Goal: Information Seeking & Learning: Find specific fact

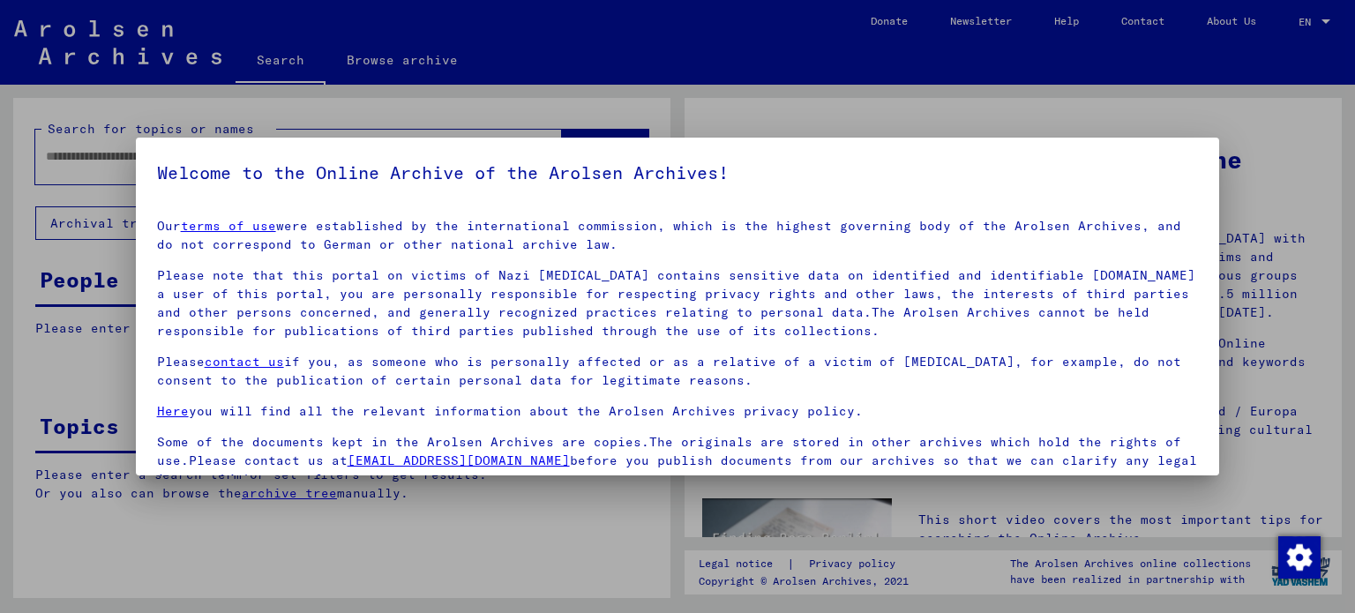
scroll to position [149, 0]
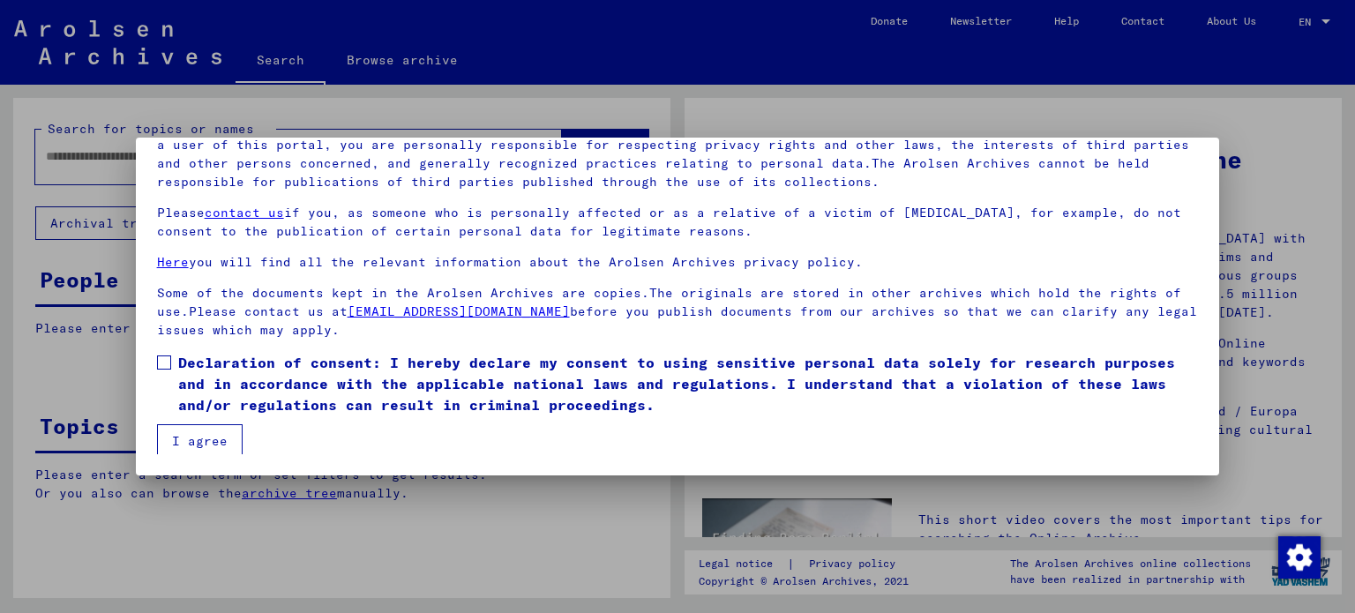
click at [165, 359] on span at bounding box center [164, 363] width 14 height 14
click at [197, 444] on button "I agree" at bounding box center [200, 441] width 86 height 34
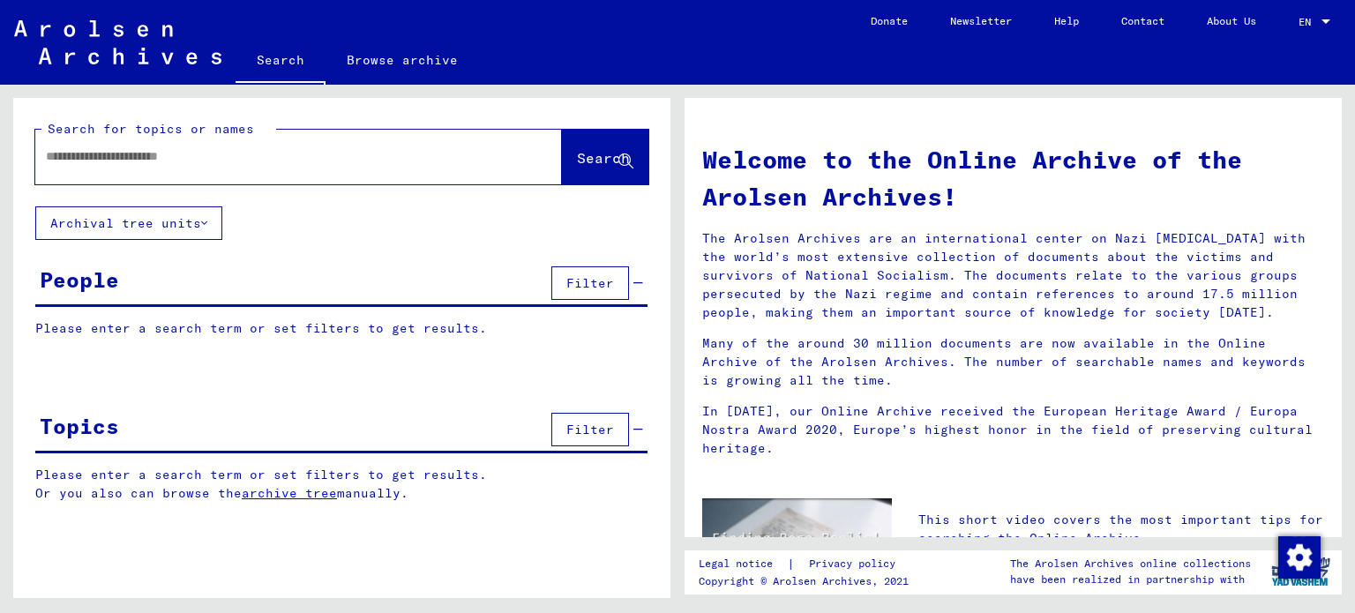
click at [151, 165] on input "text" at bounding box center [277, 156] width 463 height 19
click at [562, 175] on button "Search" at bounding box center [605, 157] width 86 height 55
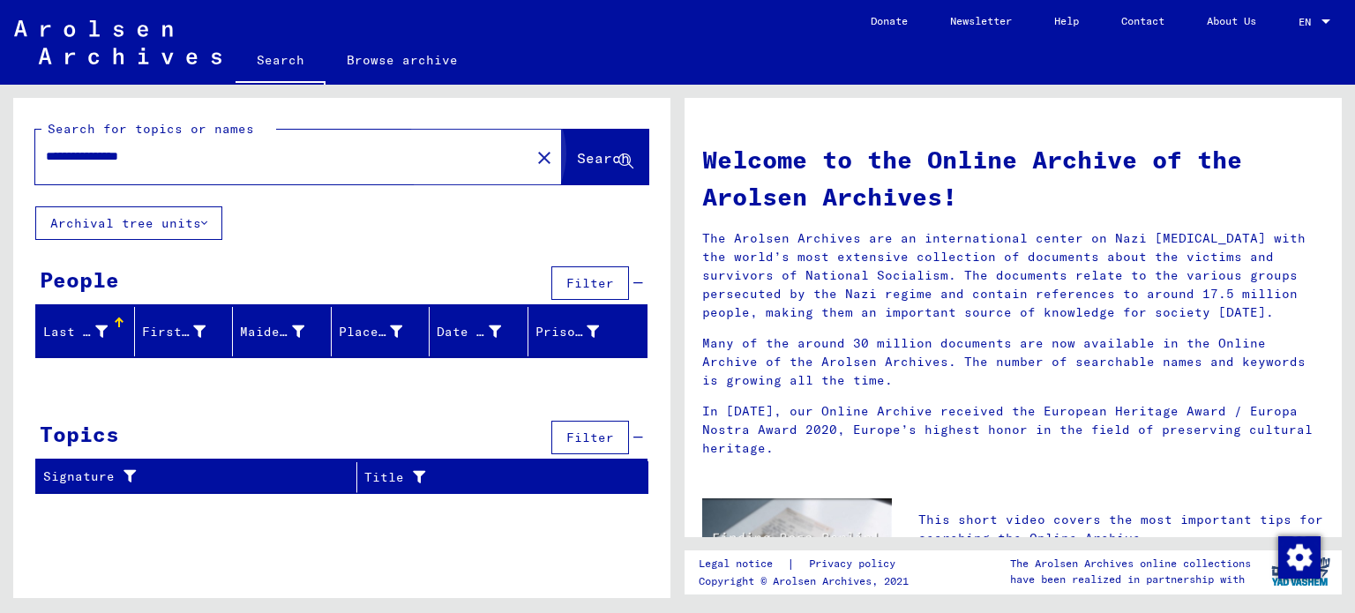
click at [562, 175] on button "Search" at bounding box center [605, 157] width 86 height 55
click at [261, 154] on input "**********" at bounding box center [277, 156] width 463 height 19
type input "*"
click at [577, 158] on span "Search" at bounding box center [603, 158] width 53 height 18
click at [577, 152] on span "Search" at bounding box center [603, 158] width 53 height 18
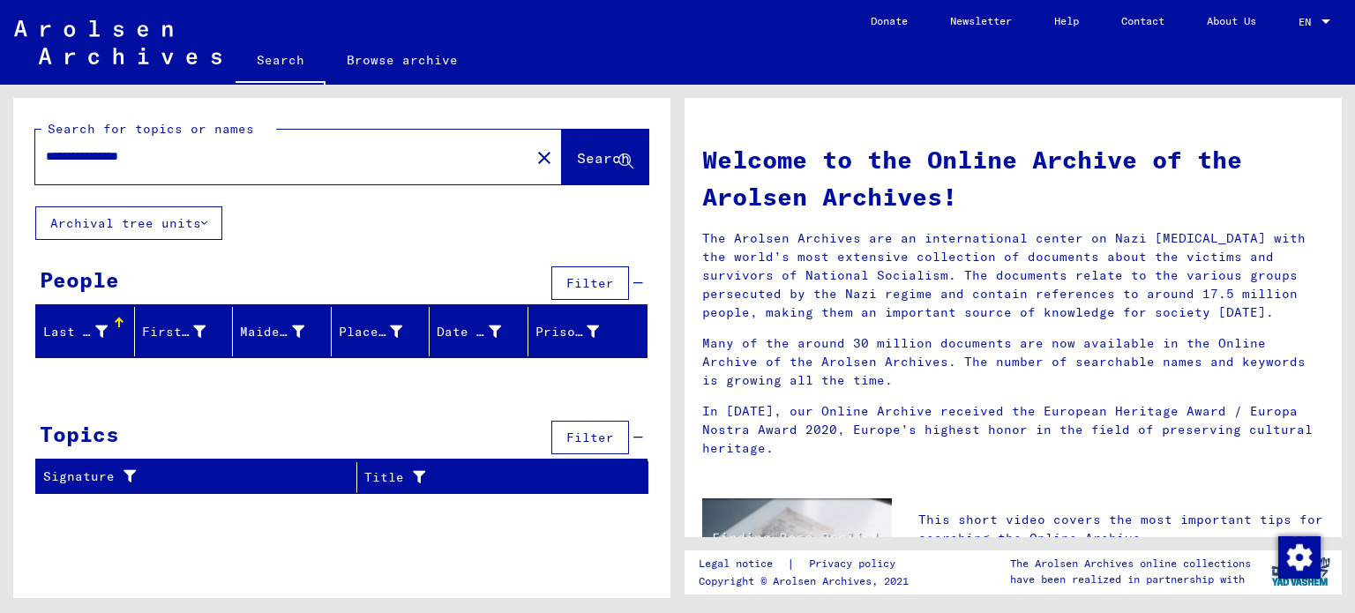
click at [420, 167] on div "**********" at bounding box center [272, 157] width 474 height 40
click at [417, 160] on input "**********" at bounding box center [277, 156] width 463 height 19
type input "*"
click at [577, 165] on span "Search" at bounding box center [603, 158] width 53 height 18
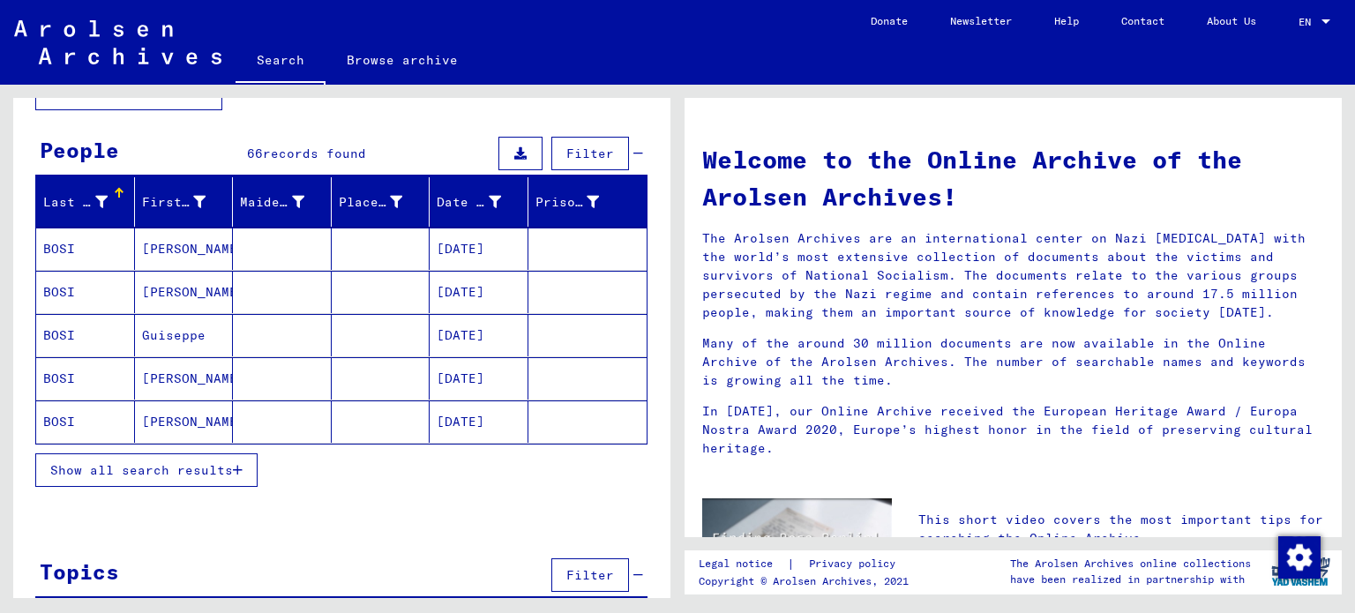
scroll to position [159, 0]
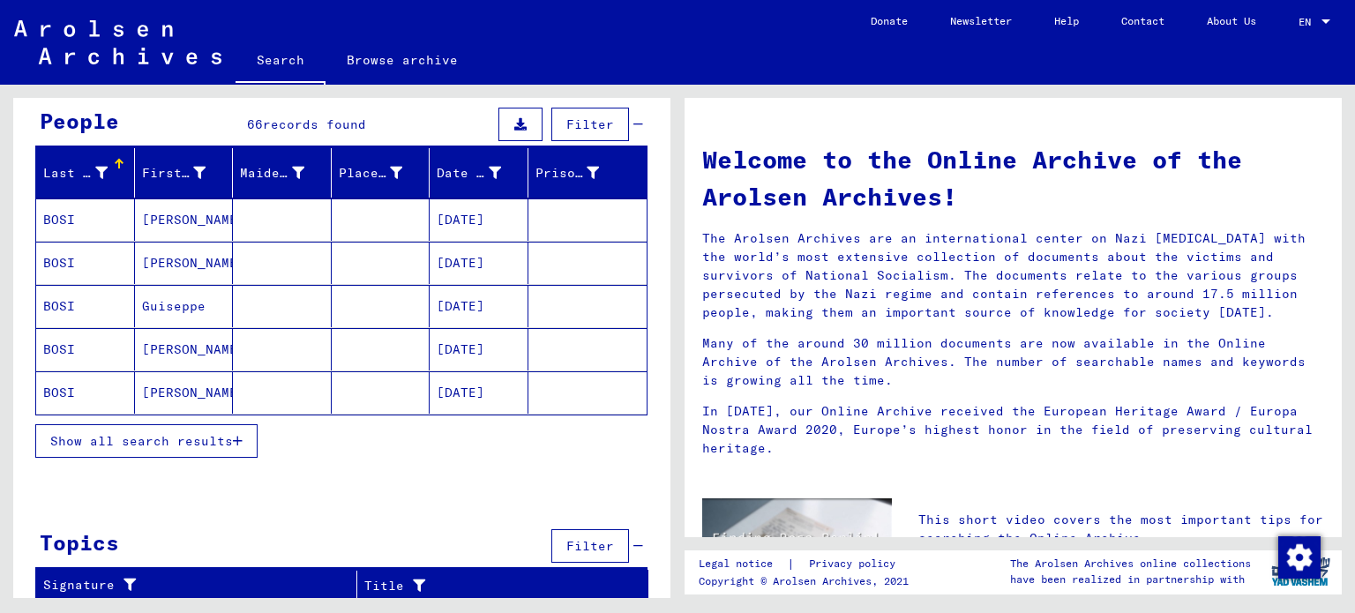
click at [209, 443] on span "Show all search results" at bounding box center [141, 441] width 183 height 16
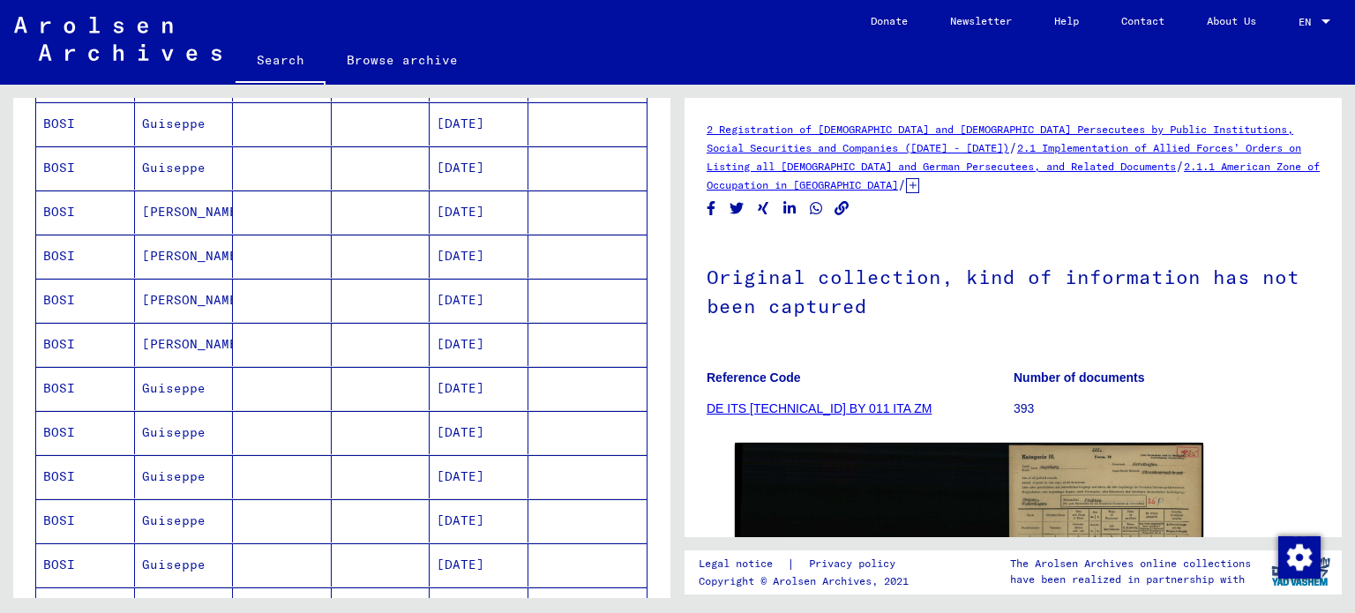
scroll to position [11, 0]
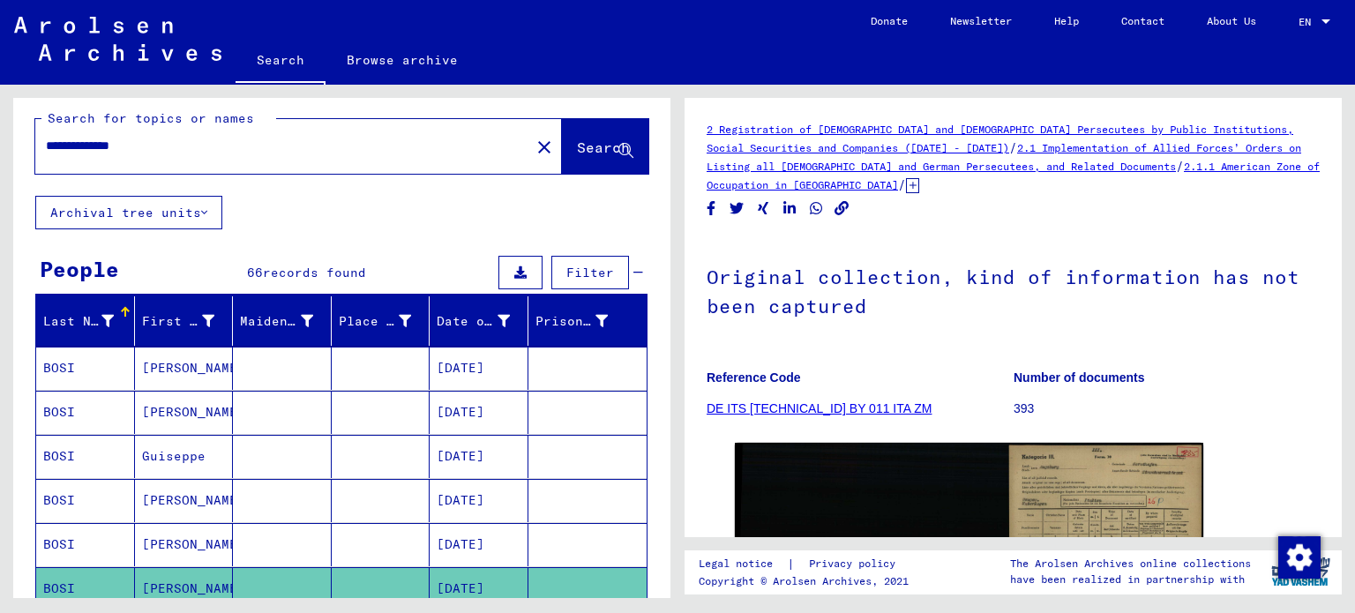
click at [330, 140] on input "**********" at bounding box center [283, 146] width 474 height 19
type input "*"
click at [577, 140] on span "Search" at bounding box center [603, 148] width 53 height 18
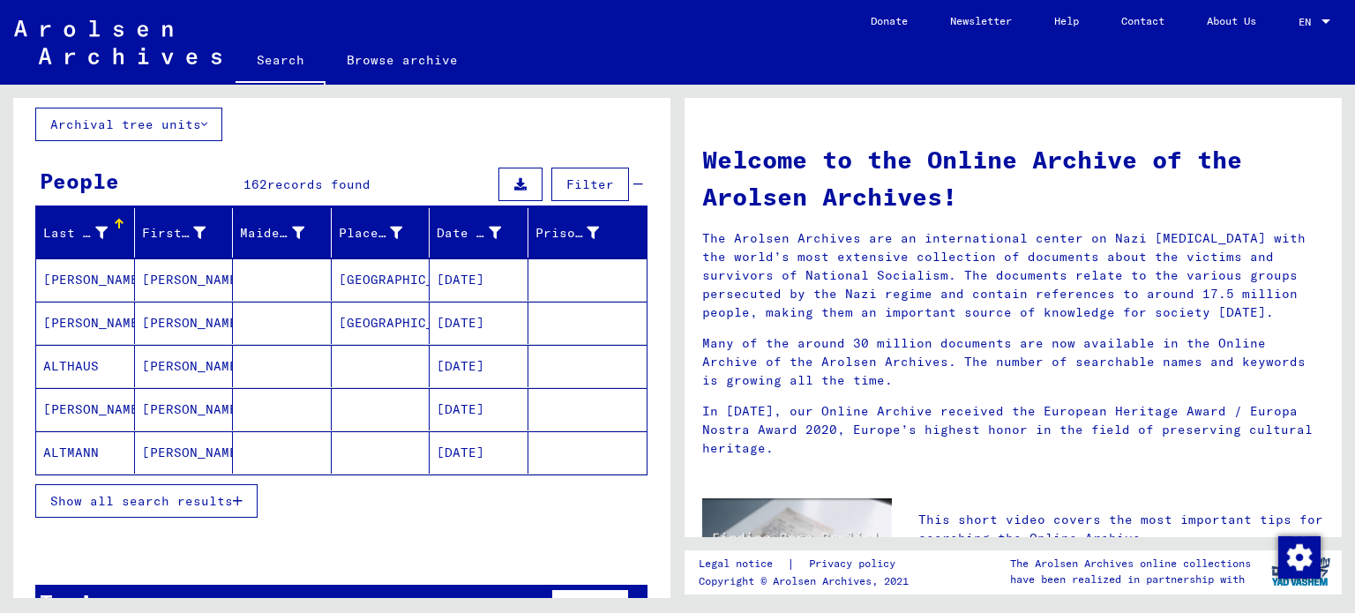
scroll to position [145, 0]
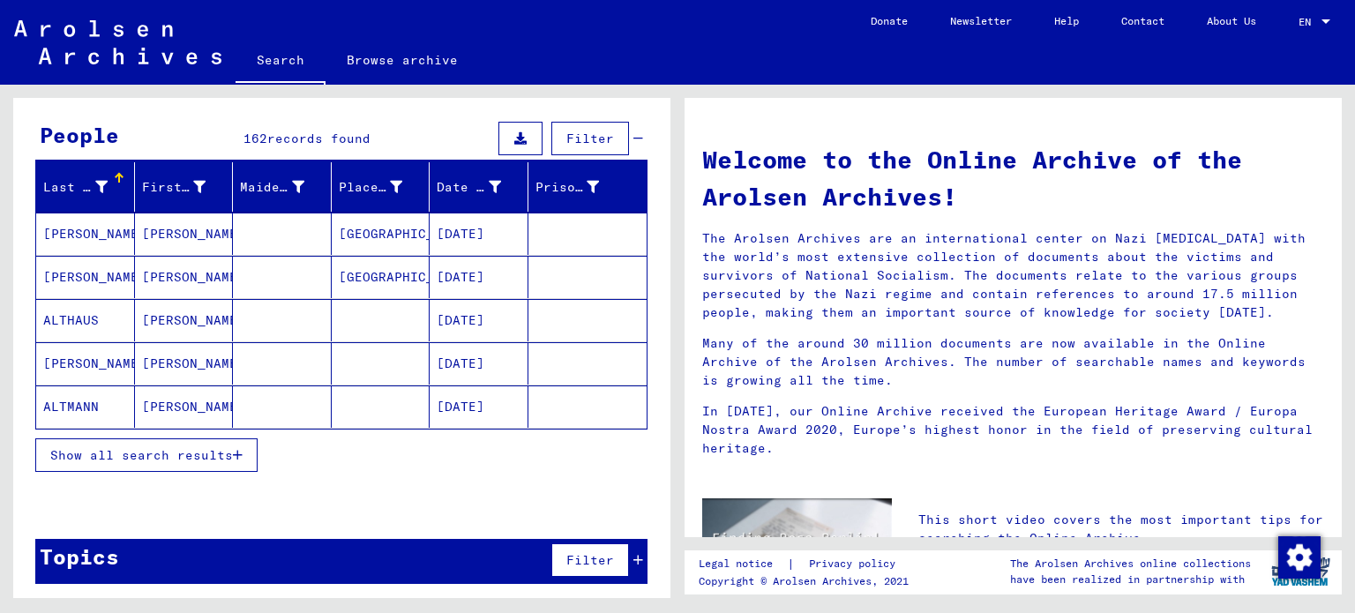
click at [240, 449] on icon "button" at bounding box center [238, 455] width 10 height 12
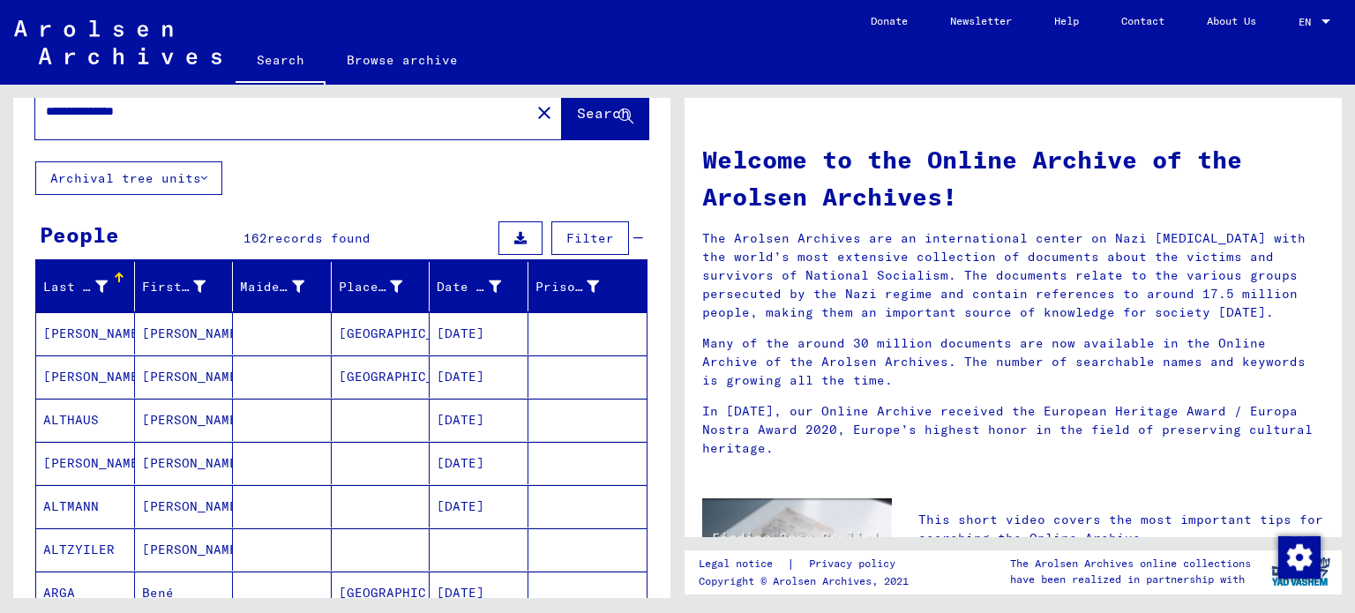
scroll to position [0, 0]
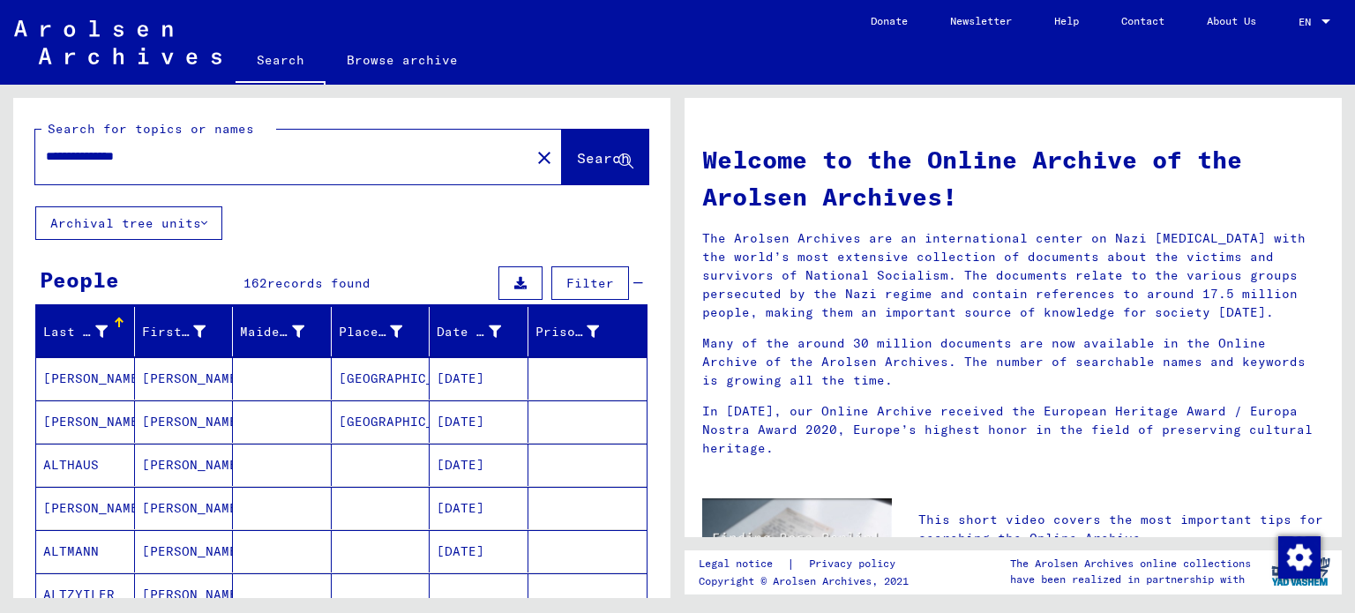
click at [363, 157] on input "**********" at bounding box center [277, 156] width 463 height 19
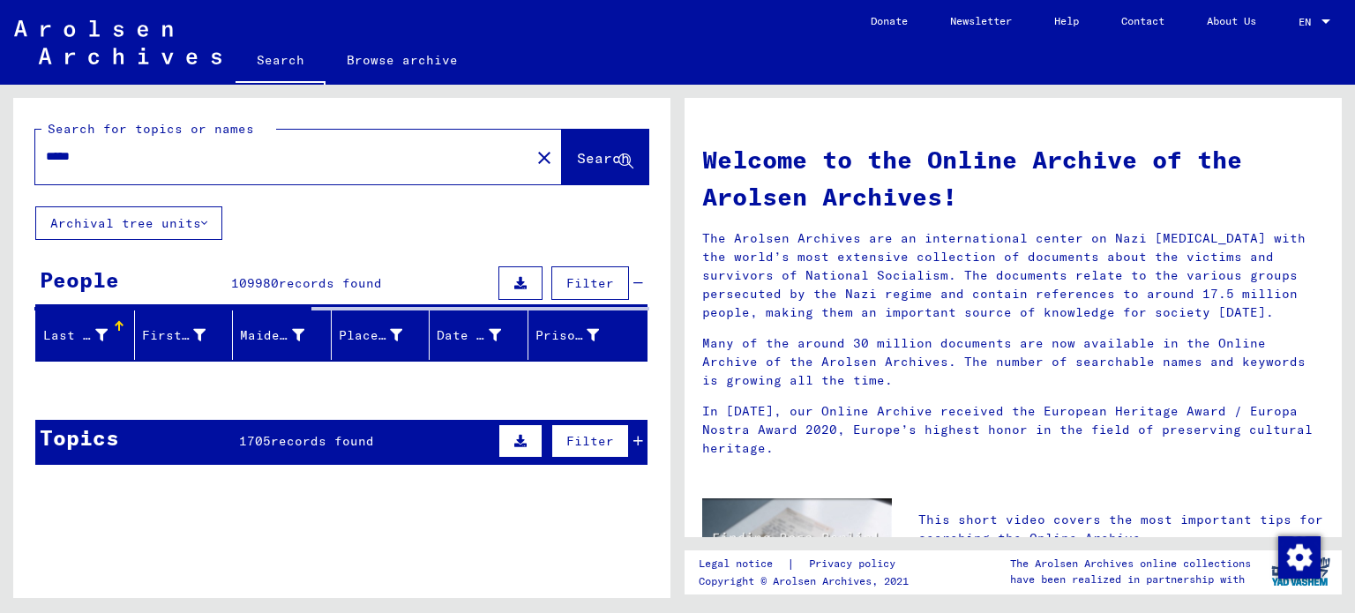
click at [274, 159] on input "*****" at bounding box center [277, 156] width 463 height 19
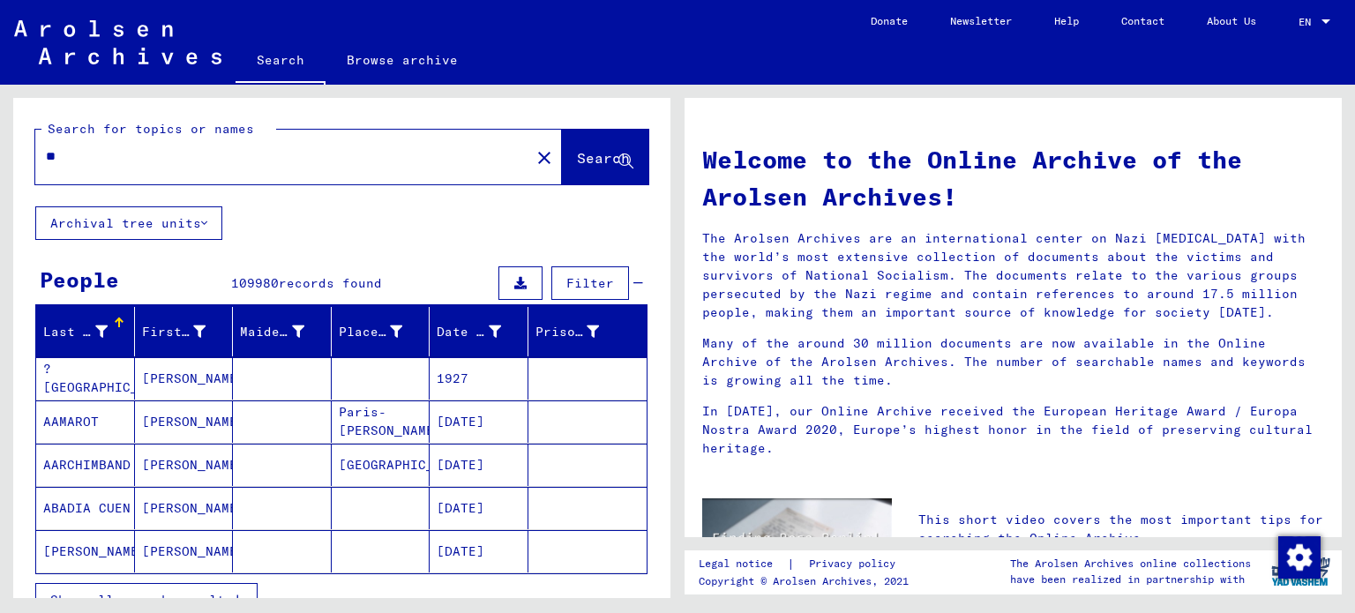
type input "*"
click at [577, 157] on span "Search" at bounding box center [603, 158] width 53 height 18
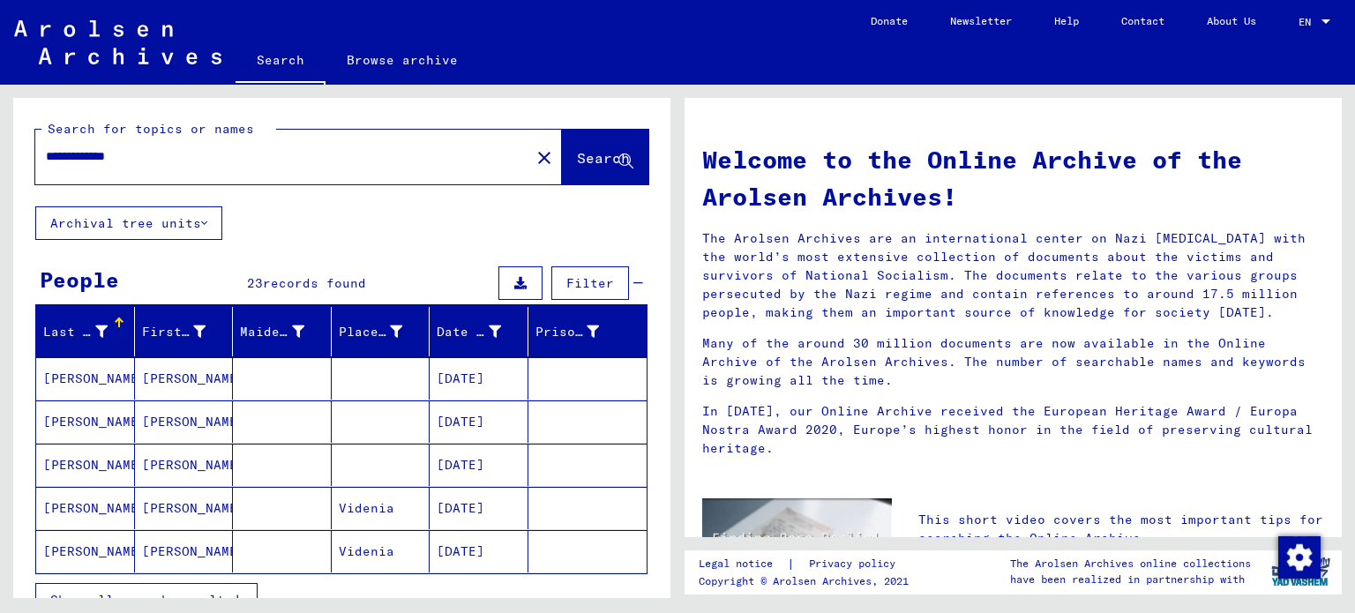
click at [137, 379] on mat-cell "[PERSON_NAME]" at bounding box center [184, 378] width 99 height 42
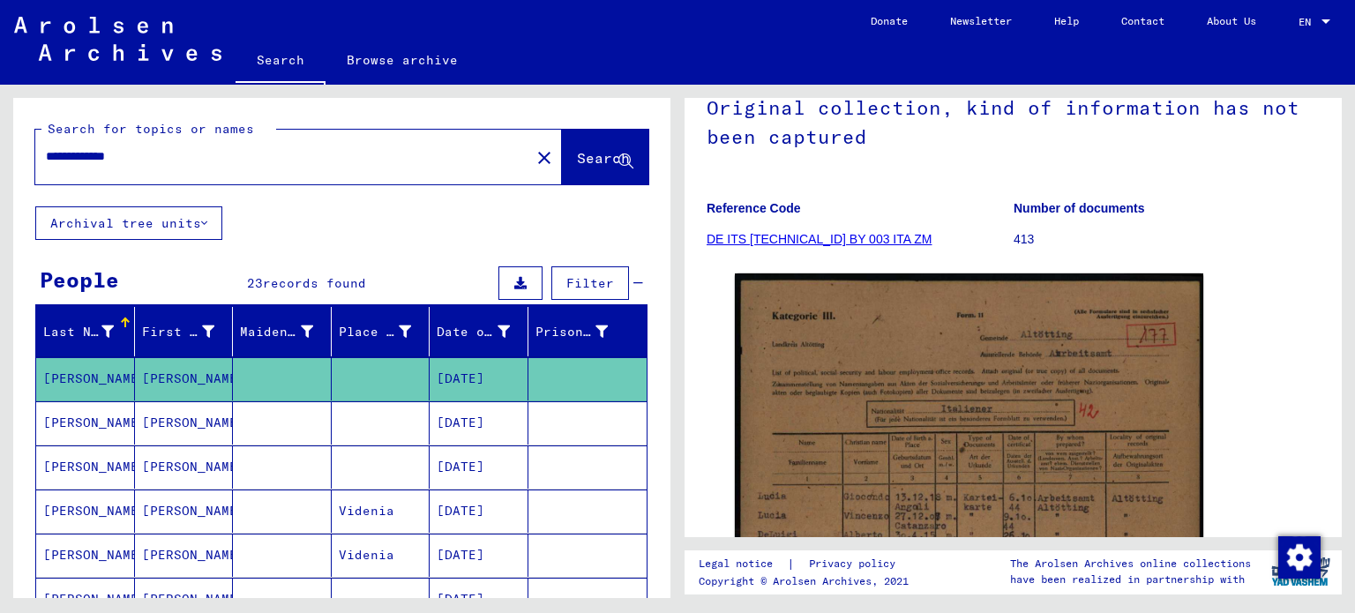
scroll to position [176, 0]
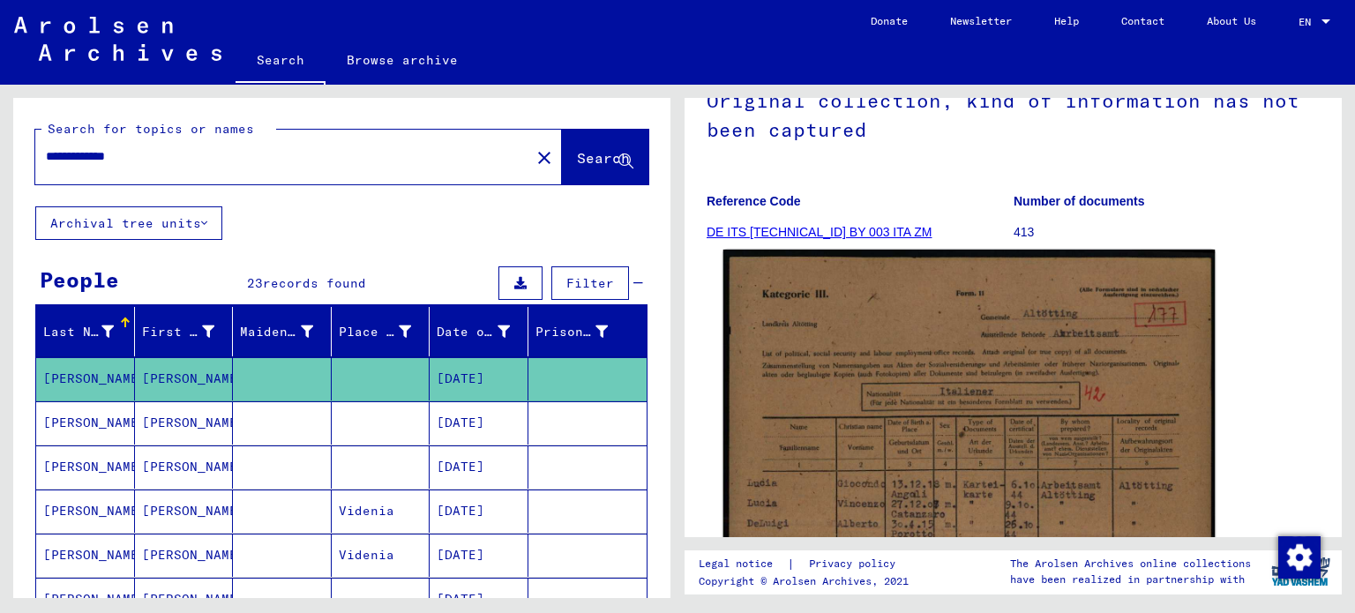
click at [1014, 492] on img at bounding box center [970, 596] width 492 height 692
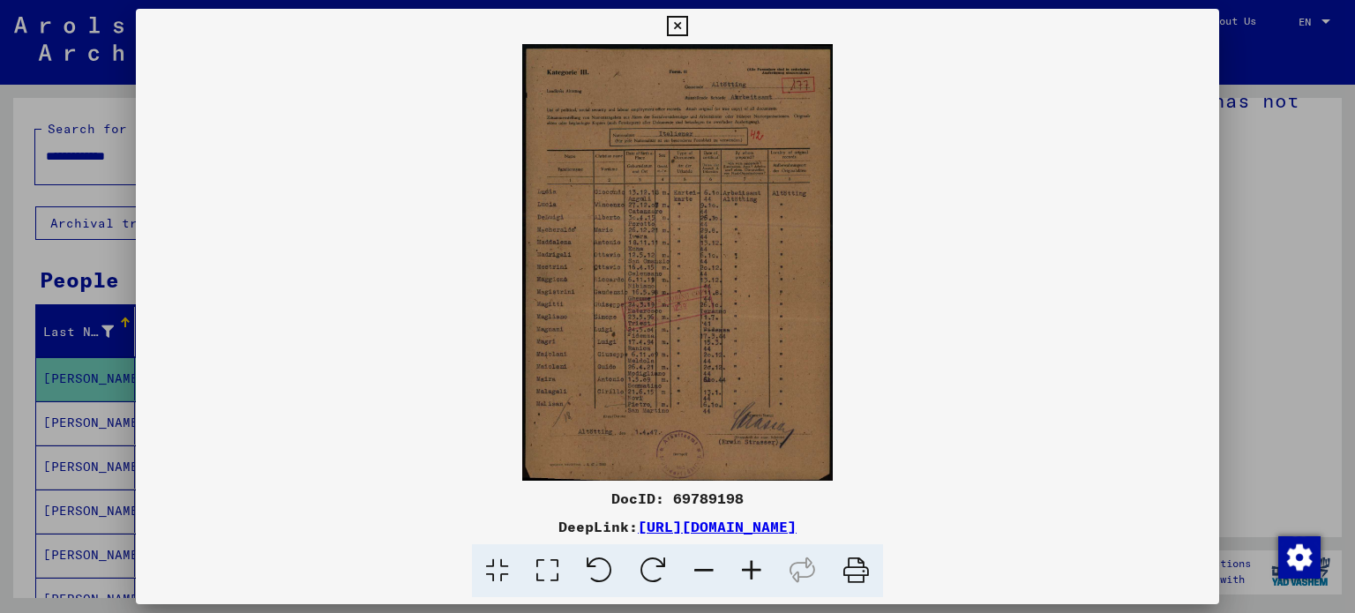
click at [751, 559] on icon at bounding box center [752, 571] width 48 height 54
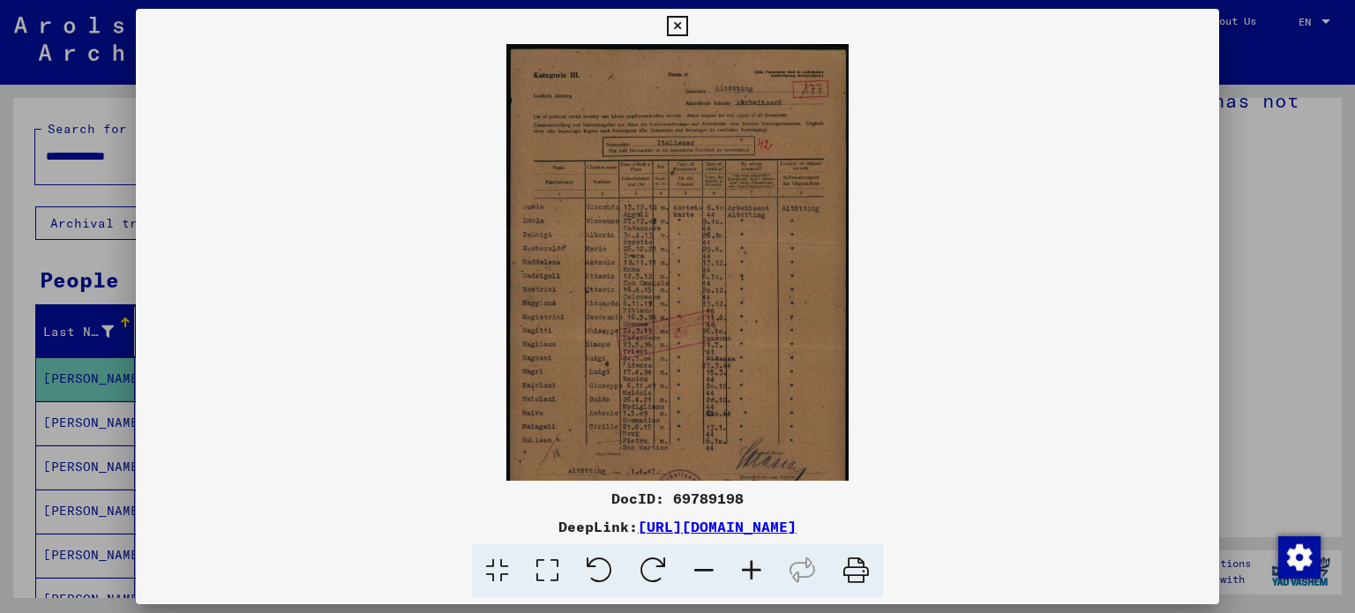
click at [751, 559] on icon at bounding box center [752, 571] width 48 height 54
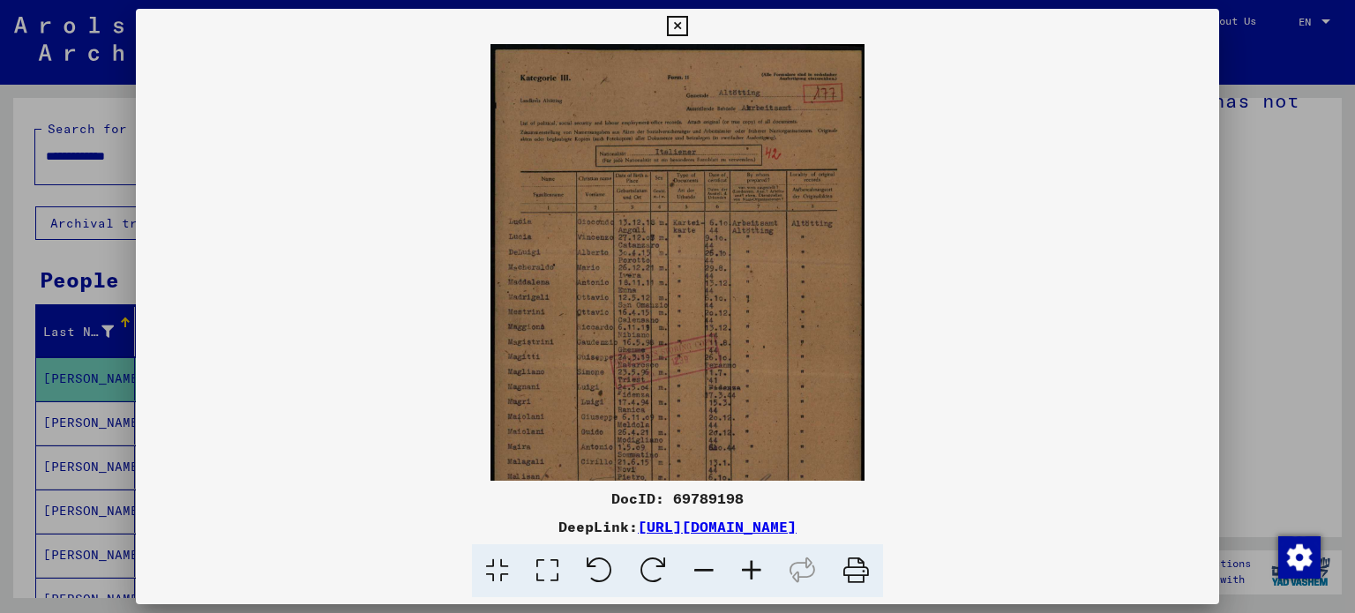
click at [751, 559] on icon at bounding box center [752, 571] width 48 height 54
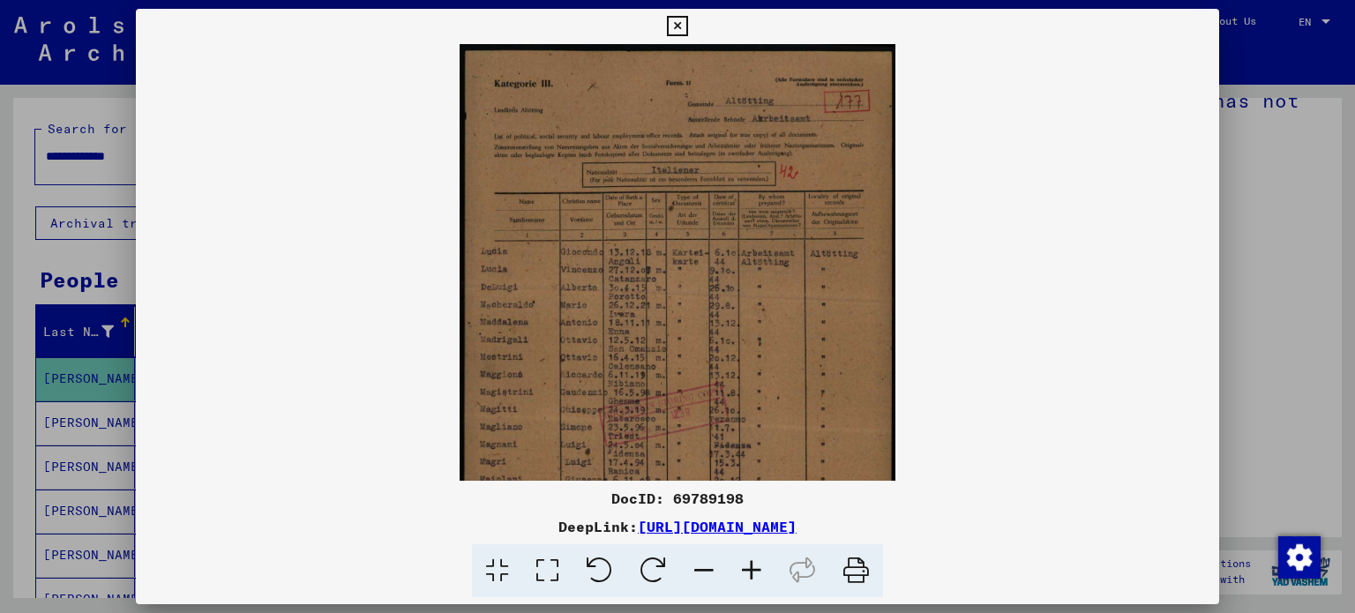
click at [751, 559] on icon at bounding box center [752, 571] width 48 height 54
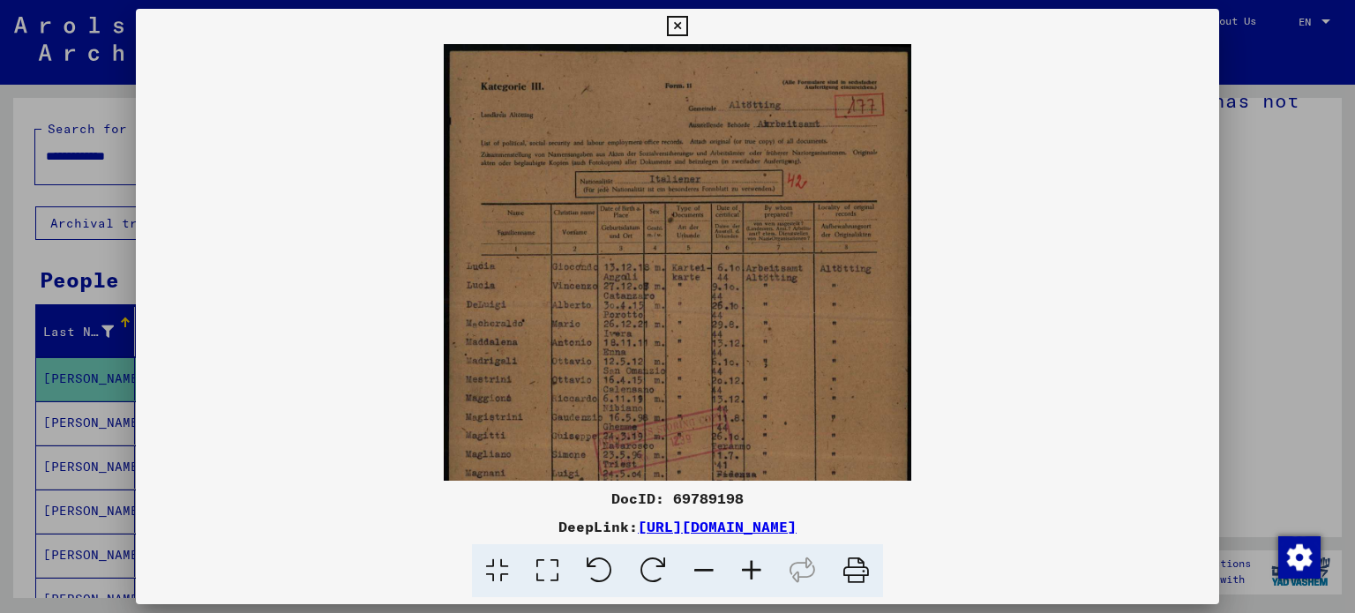
click at [751, 559] on icon at bounding box center [752, 571] width 48 height 54
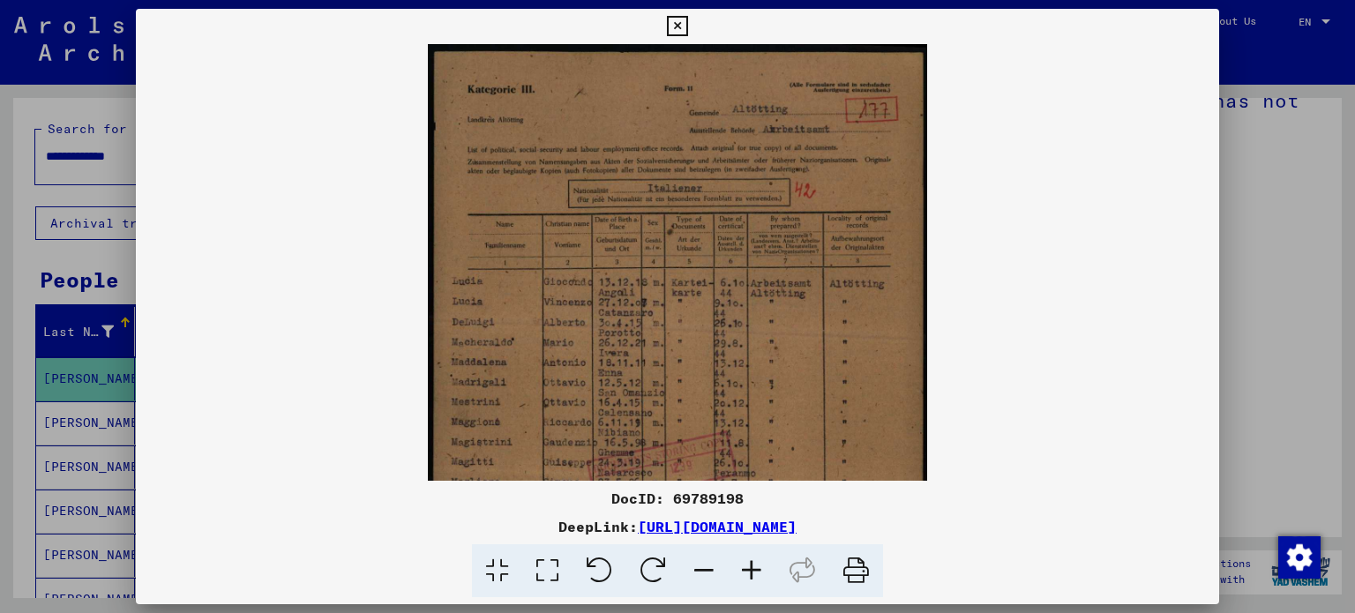
click at [751, 559] on icon at bounding box center [752, 571] width 48 height 54
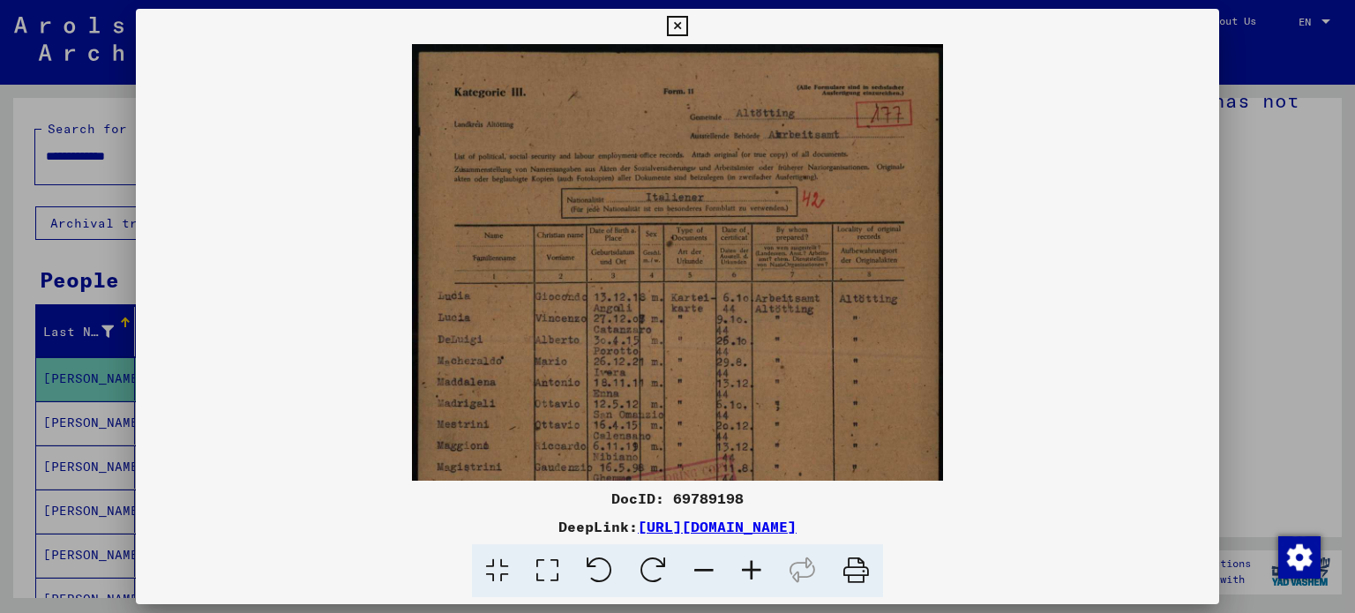
click at [751, 559] on icon at bounding box center [752, 571] width 48 height 54
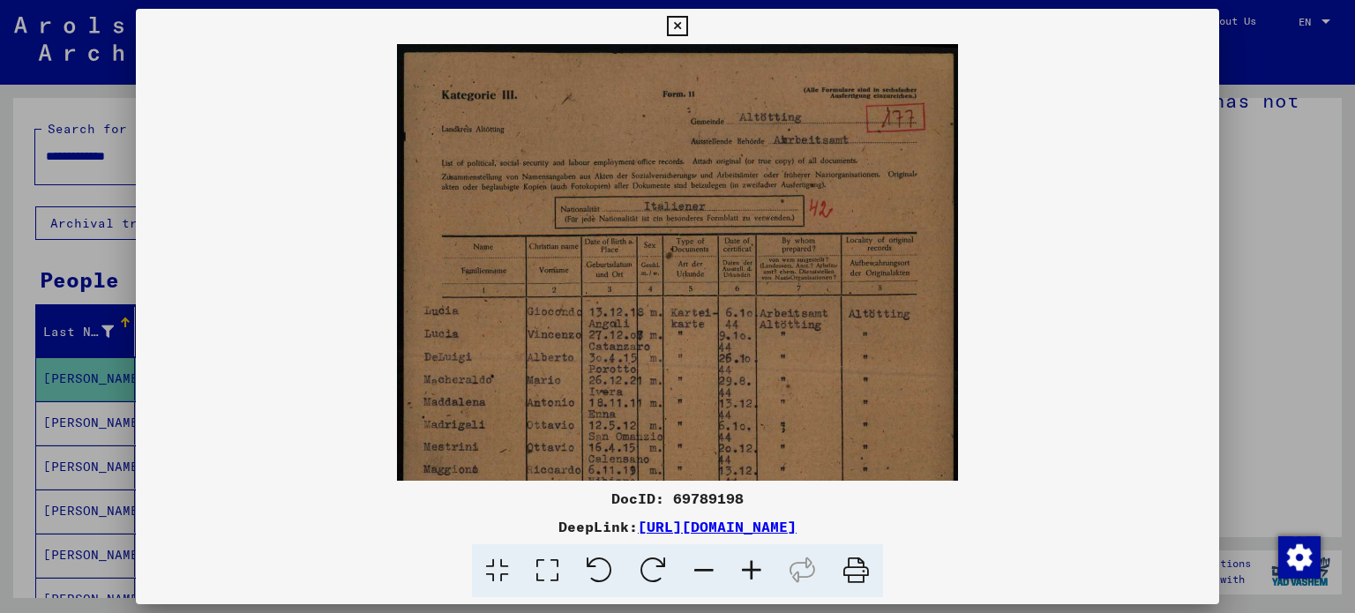
click at [751, 559] on icon at bounding box center [752, 571] width 48 height 54
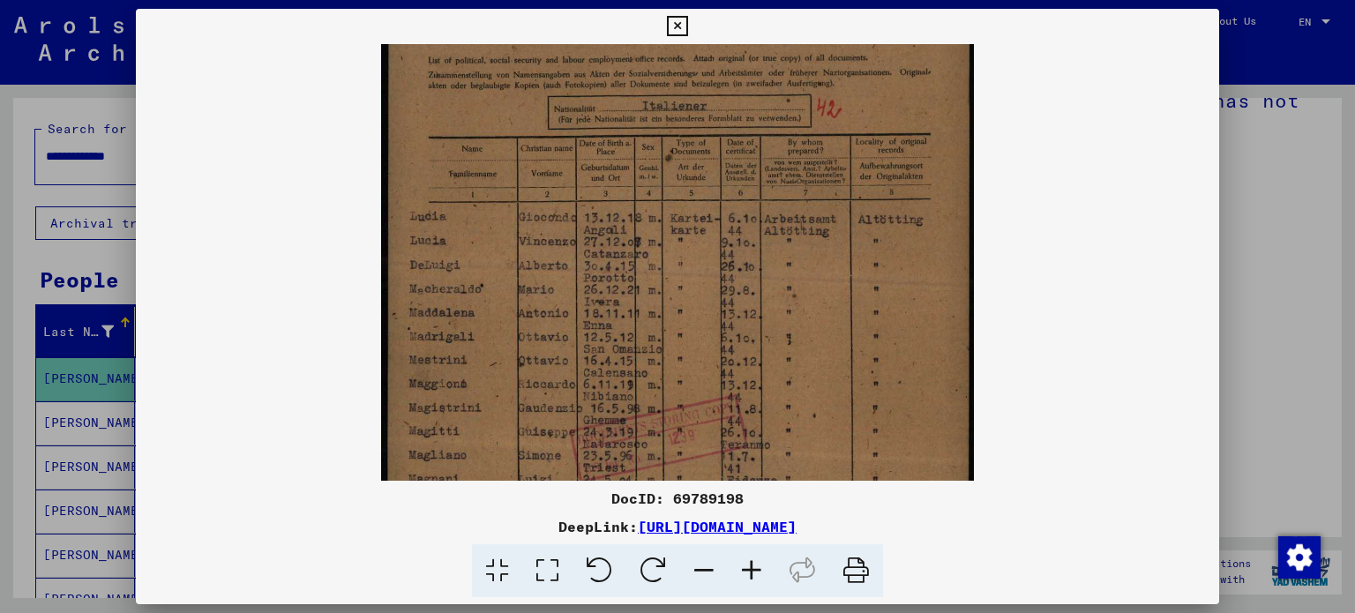
scroll to position [109, 0]
drag, startPoint x: 501, startPoint y: 424, endPoint x: 508, endPoint y: 317, distance: 107.9
click at [508, 317] on img at bounding box center [677, 352] width 593 height 834
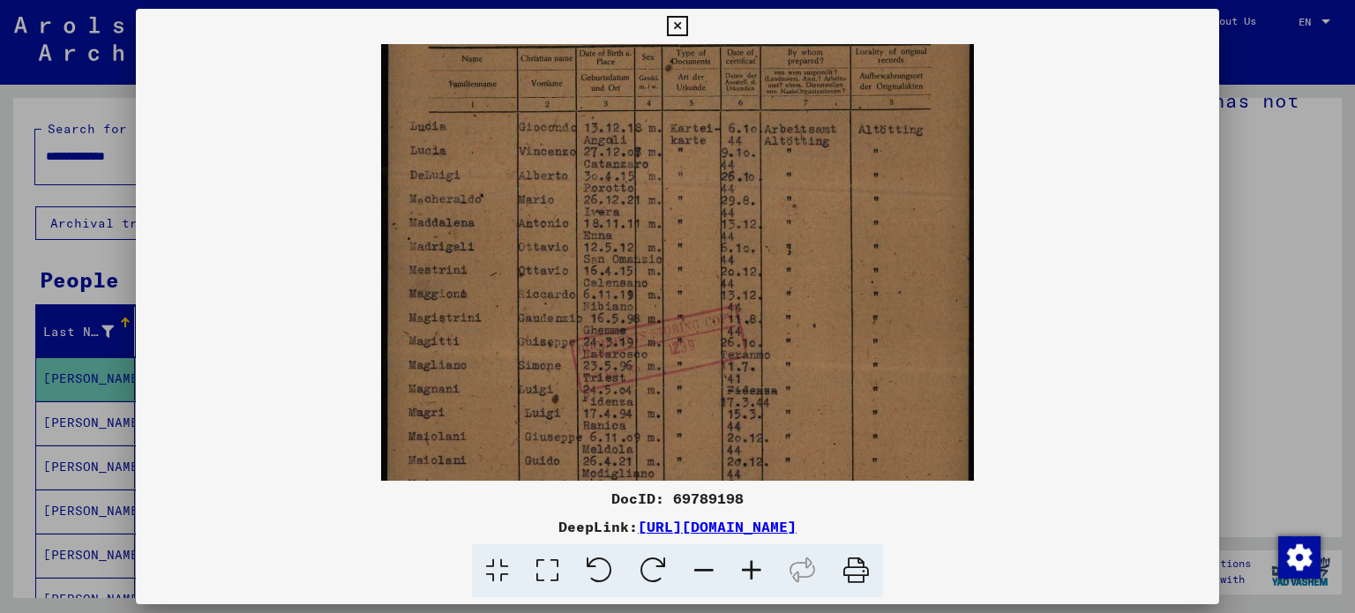
scroll to position [200, 0]
drag, startPoint x: 529, startPoint y: 405, endPoint x: 537, endPoint y: 316, distance: 89.5
click at [537, 316] on img at bounding box center [677, 261] width 593 height 834
click at [620, 413] on img at bounding box center [677, 261] width 593 height 834
click at [672, 34] on icon at bounding box center [677, 26] width 20 height 21
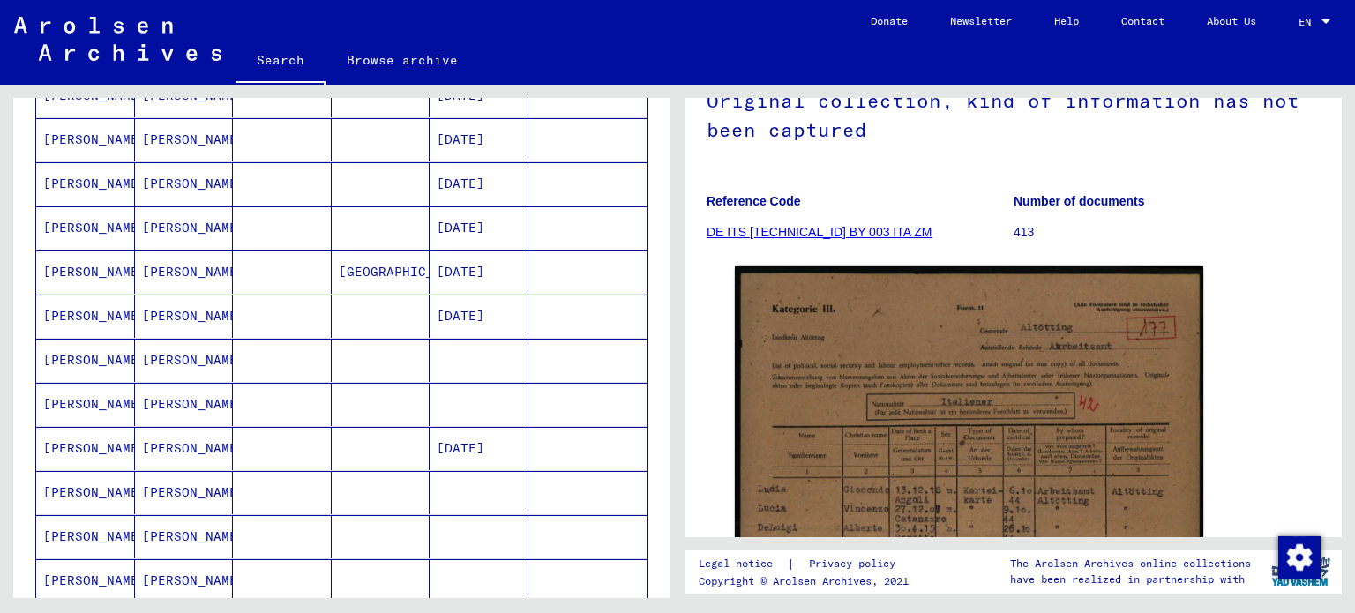
scroll to position [699, 0]
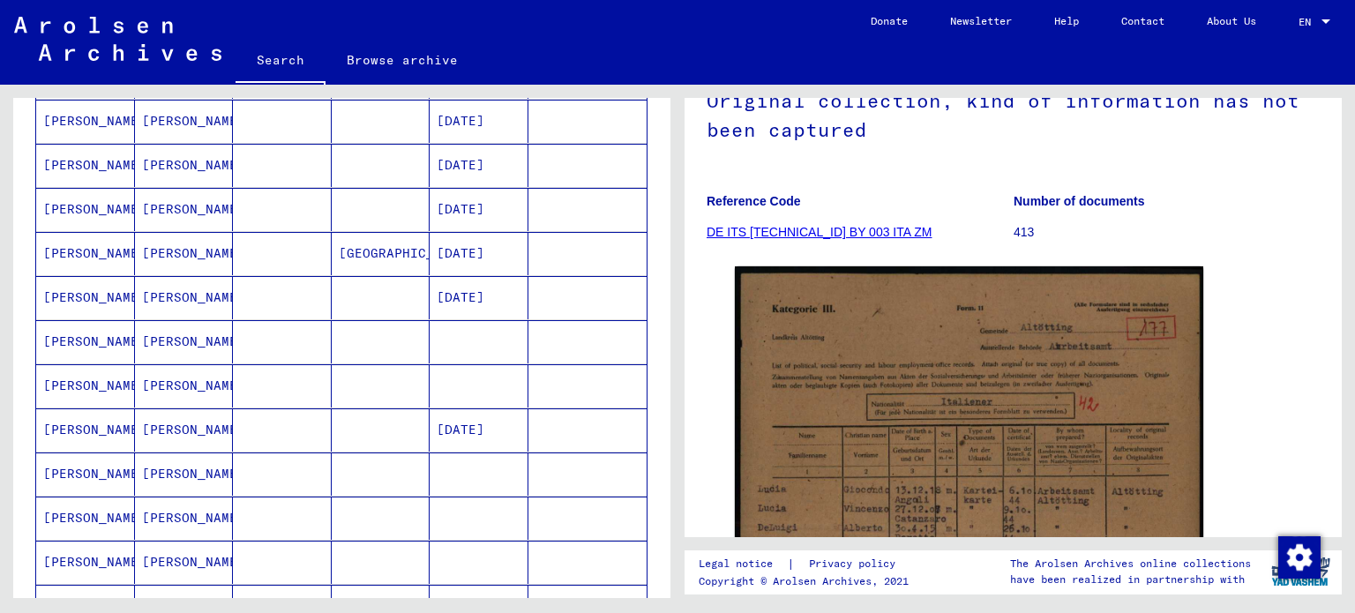
click at [192, 297] on mat-cell "[PERSON_NAME]" at bounding box center [184, 297] width 99 height 43
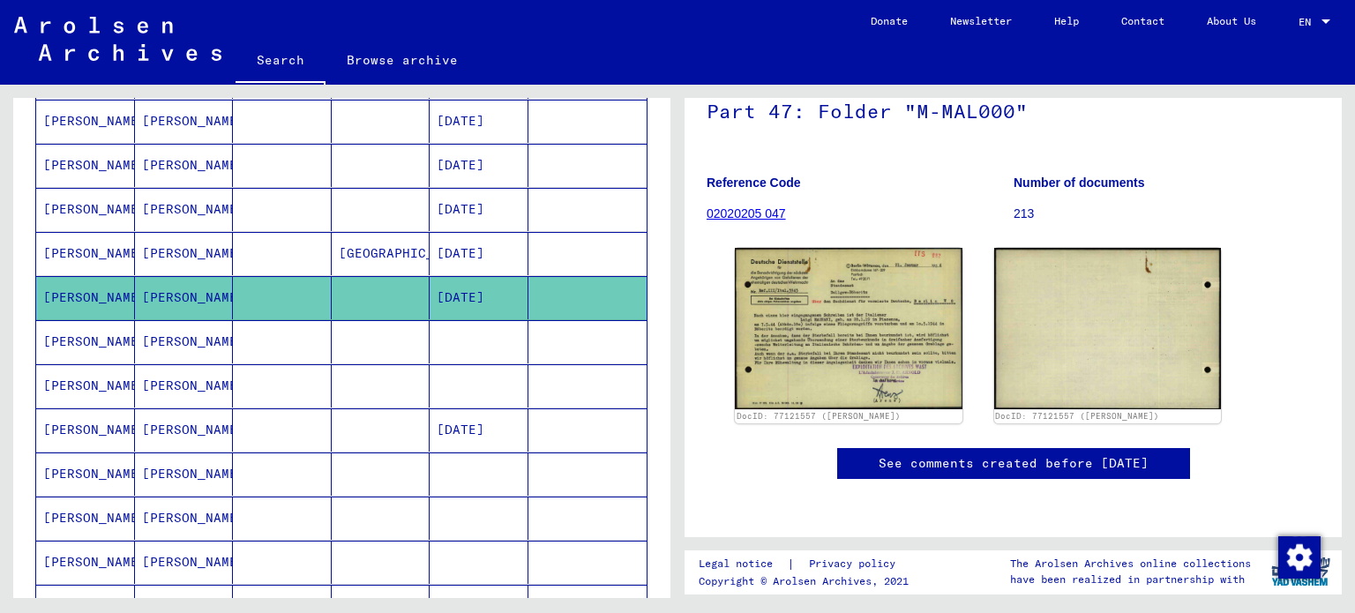
scroll to position [235, 0]
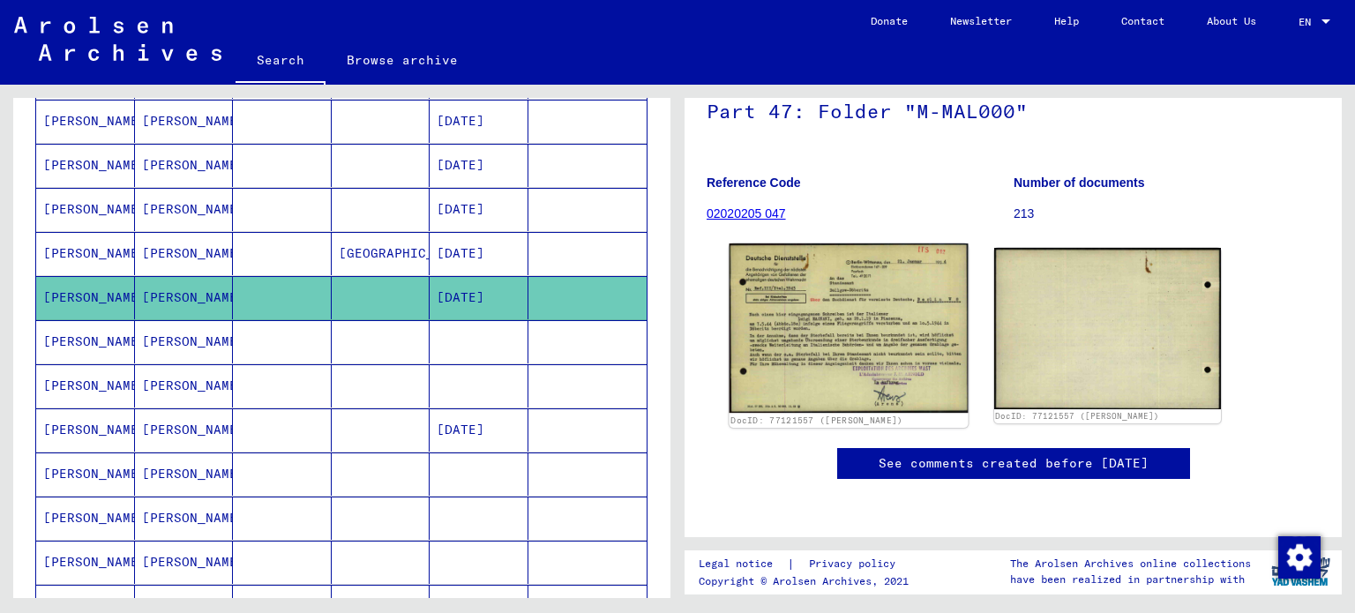
click at [844, 280] on img at bounding box center [849, 328] width 238 height 169
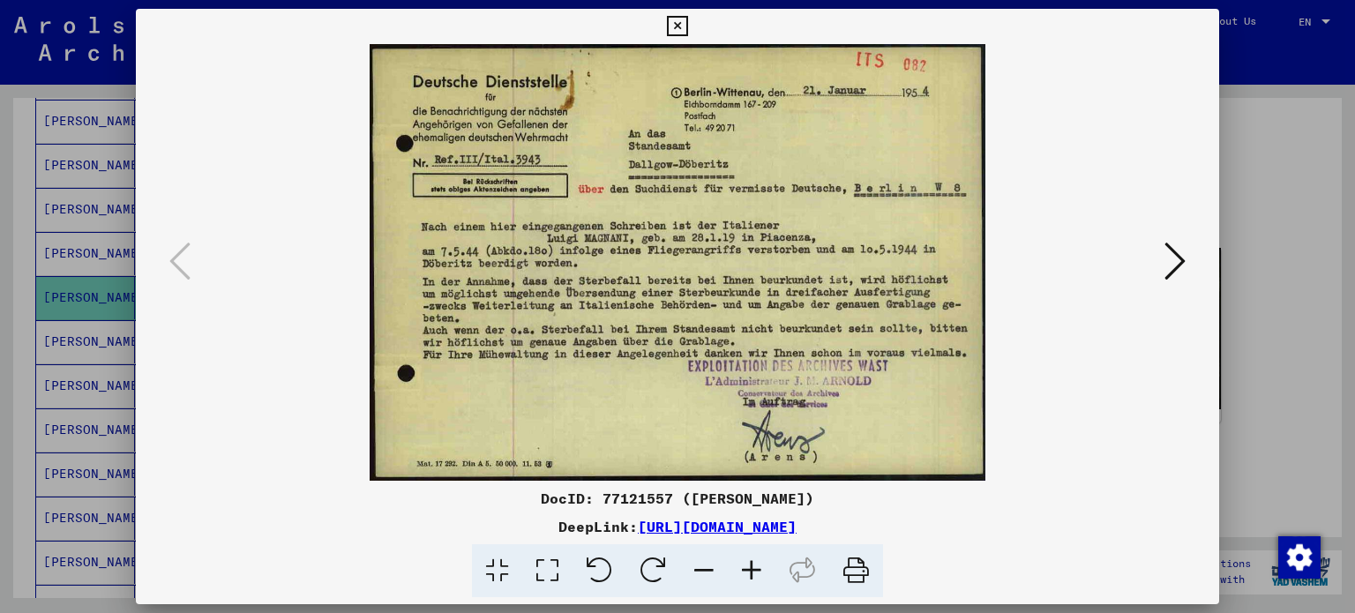
click at [751, 568] on icon at bounding box center [752, 571] width 48 height 54
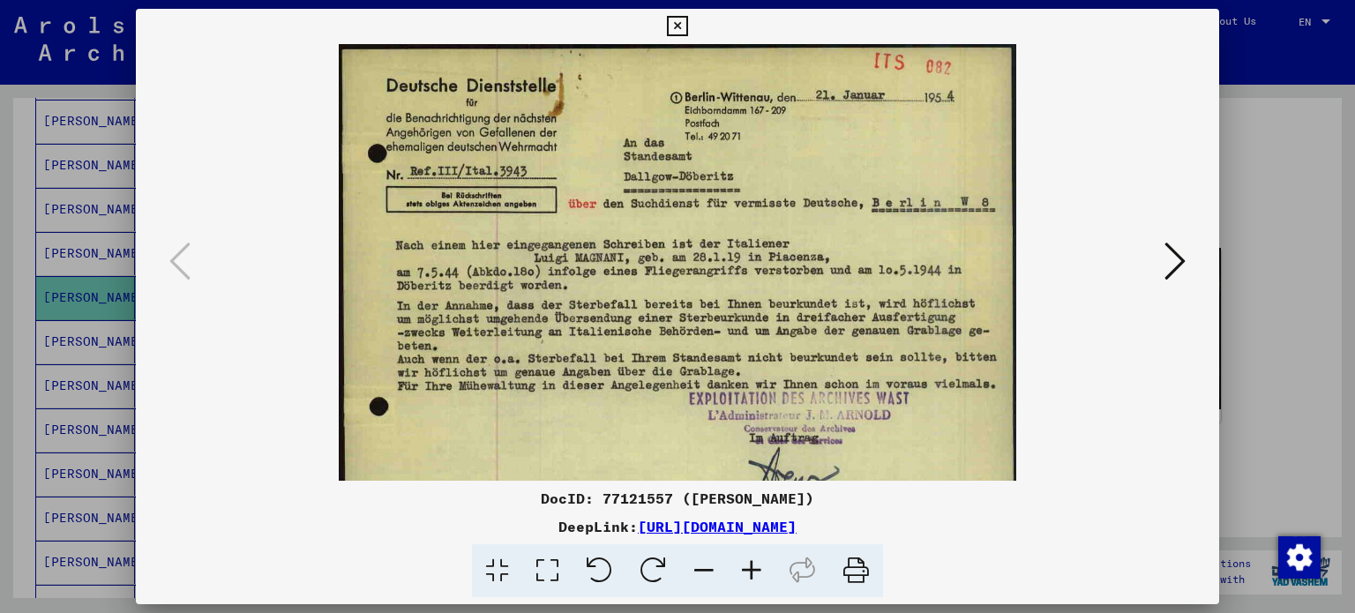
click at [751, 568] on icon at bounding box center [752, 571] width 48 height 54
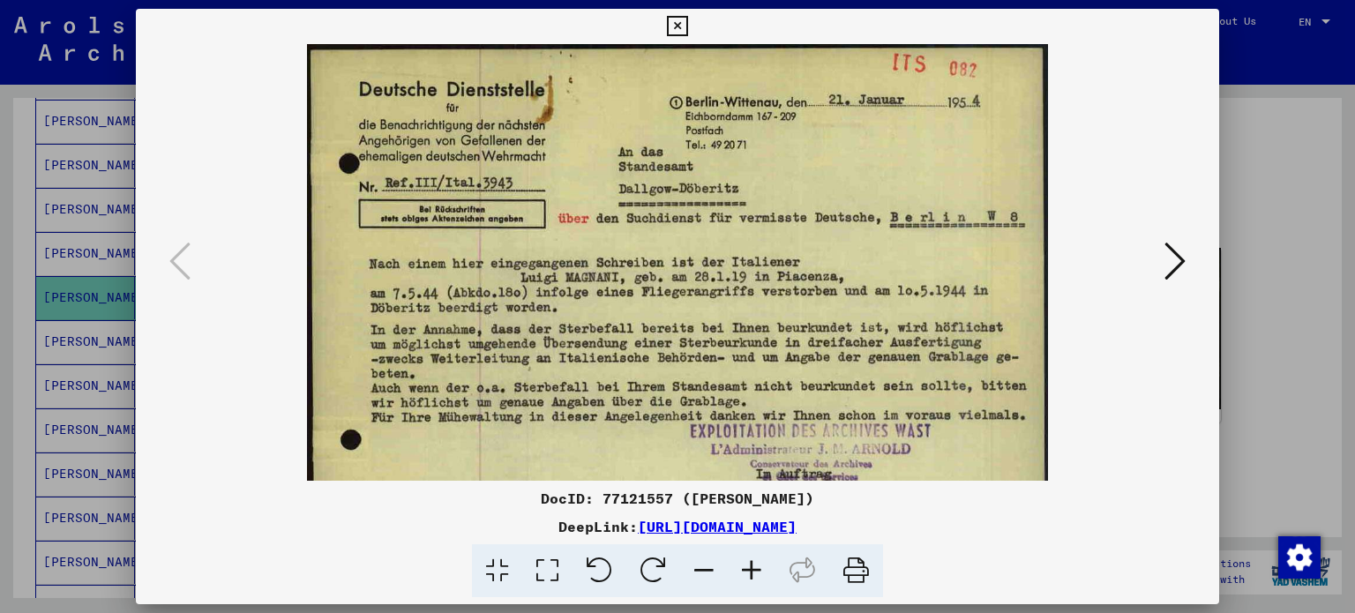
click at [751, 568] on icon at bounding box center [752, 571] width 48 height 54
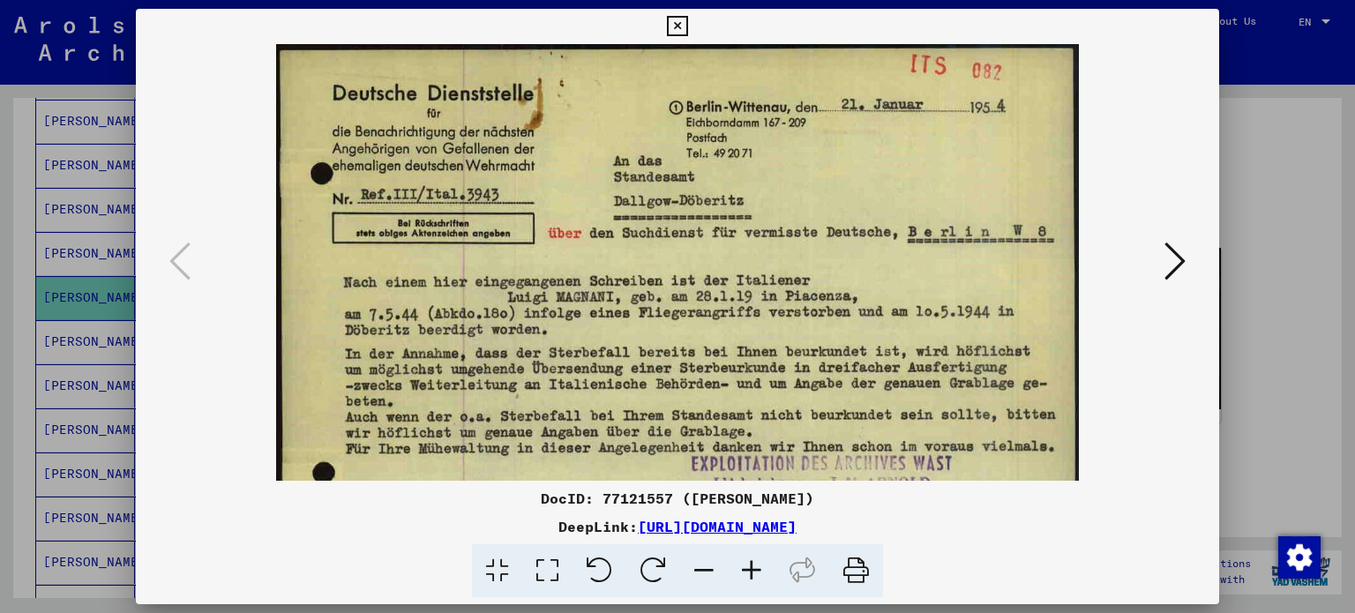
click at [751, 568] on icon at bounding box center [752, 571] width 48 height 54
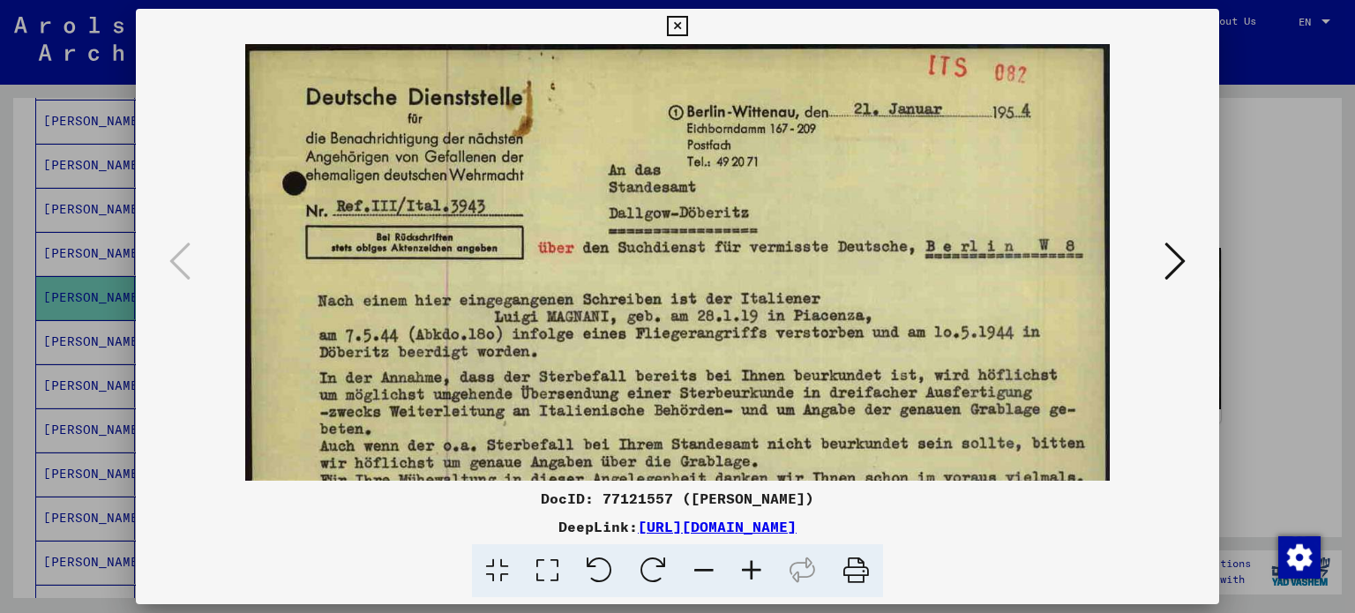
click at [751, 568] on icon at bounding box center [752, 571] width 48 height 54
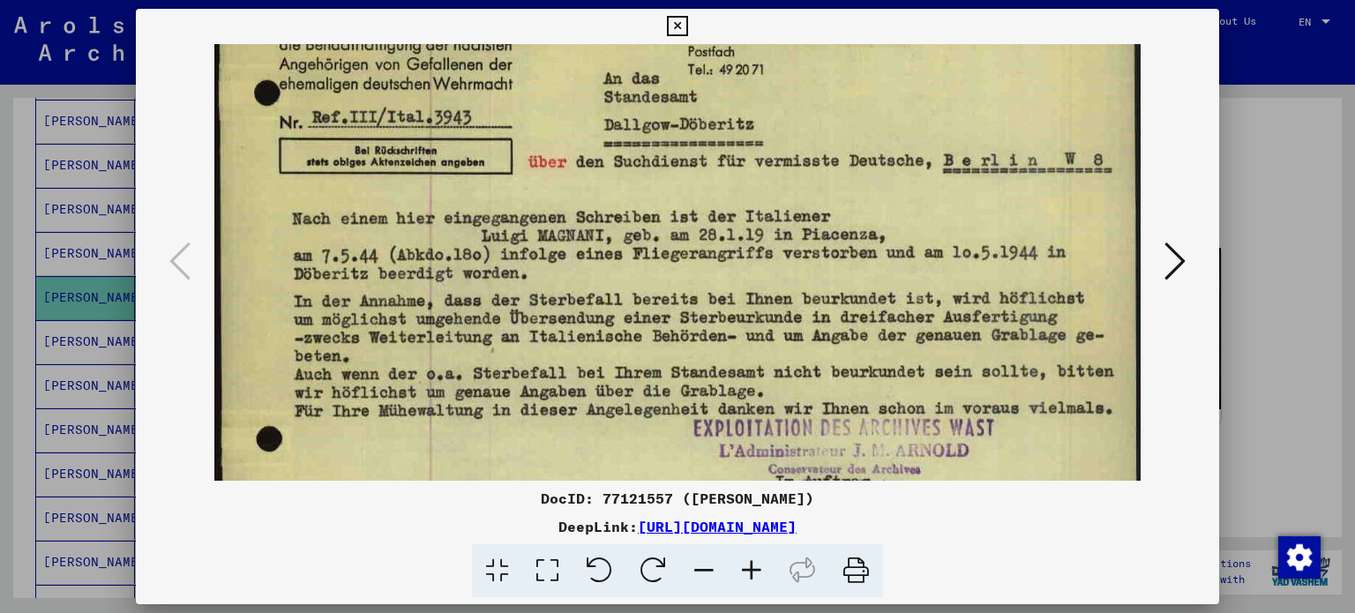
scroll to position [130, 0]
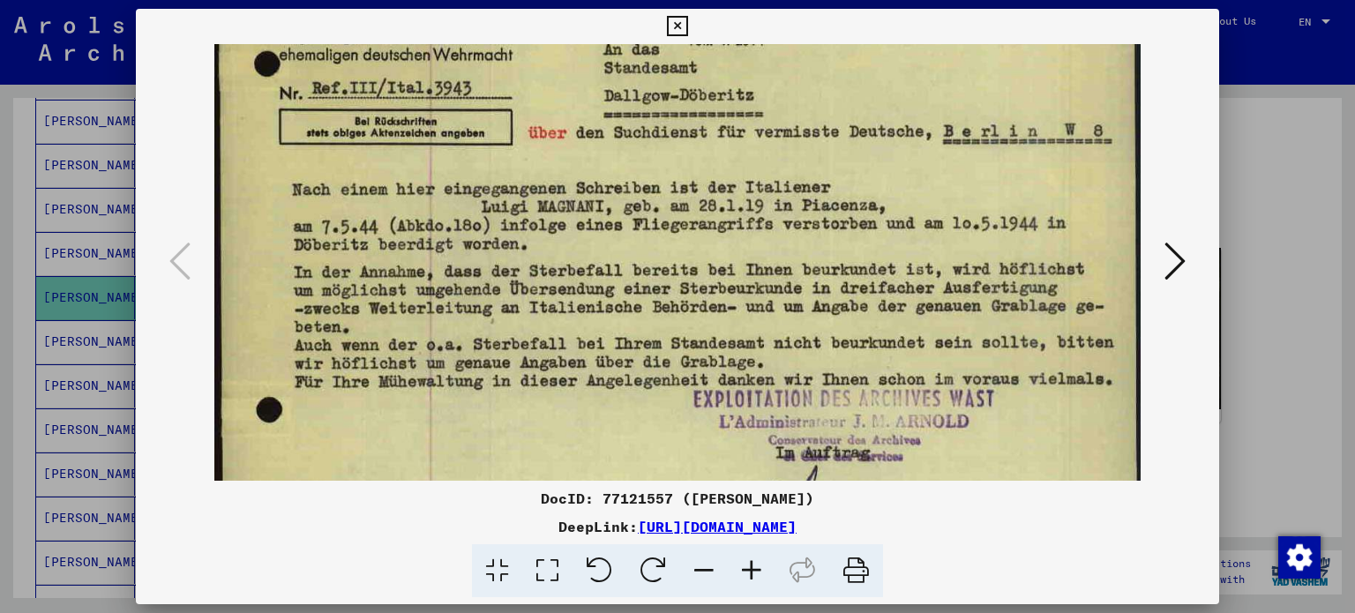
drag, startPoint x: 660, startPoint y: 418, endPoint x: 644, endPoint y: 289, distance: 130.7
click at [644, 289] on img at bounding box center [677, 242] width 927 height 657
click at [1177, 264] on icon at bounding box center [1175, 261] width 21 height 42
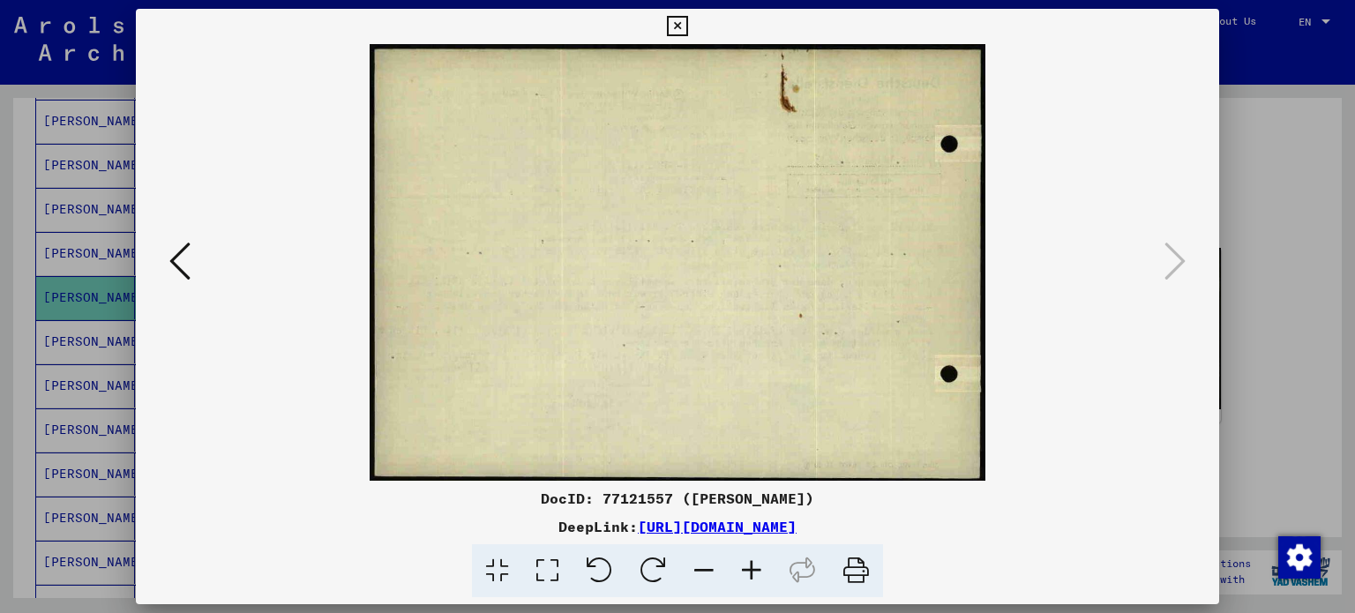
scroll to position [0, 0]
click at [185, 271] on icon at bounding box center [179, 261] width 21 height 42
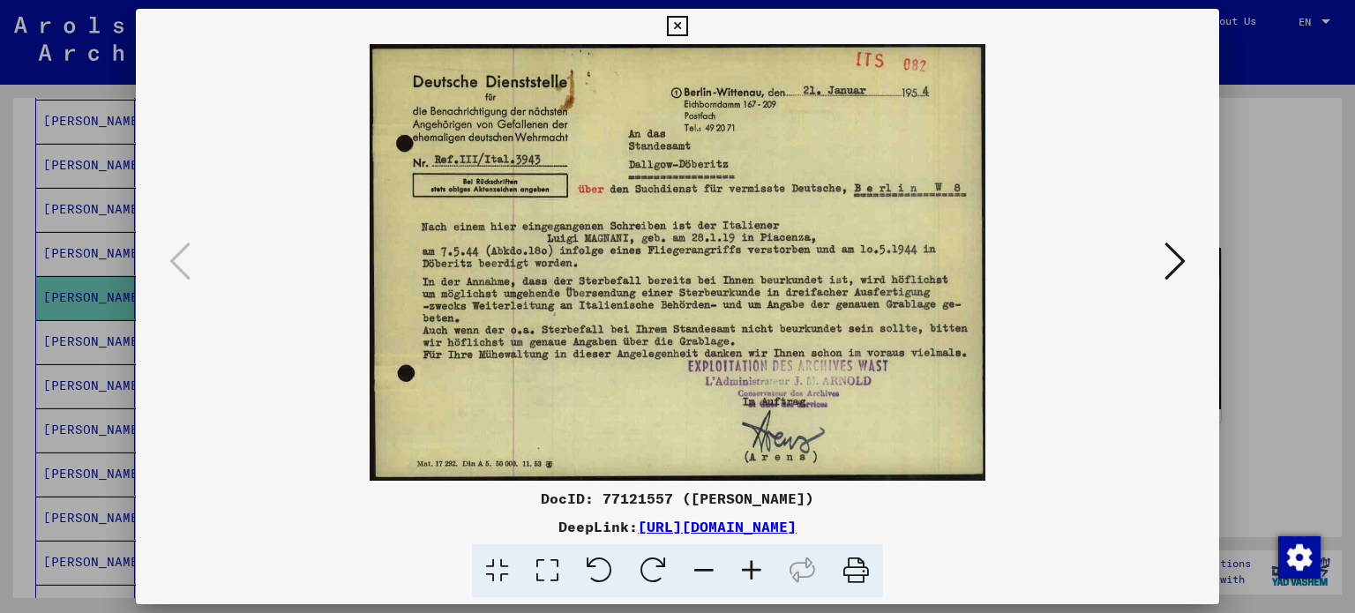
click at [678, 20] on icon at bounding box center [677, 26] width 20 height 21
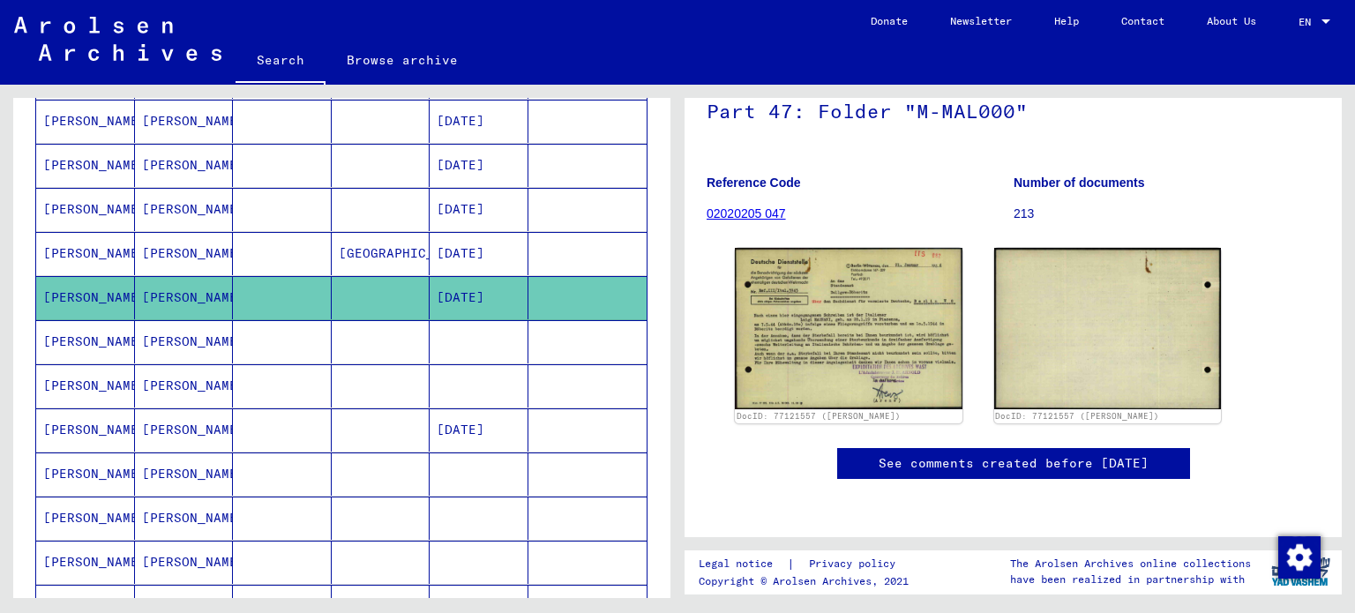
click at [258, 425] on mat-cell at bounding box center [282, 430] width 99 height 43
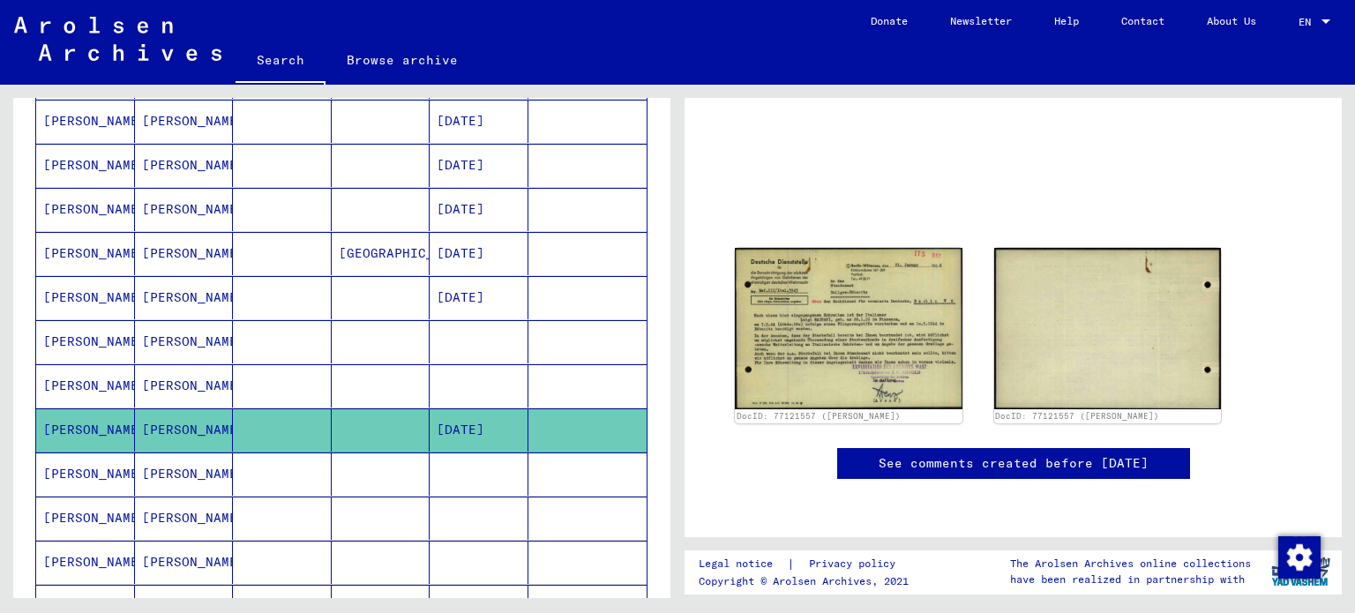
scroll to position [131, 0]
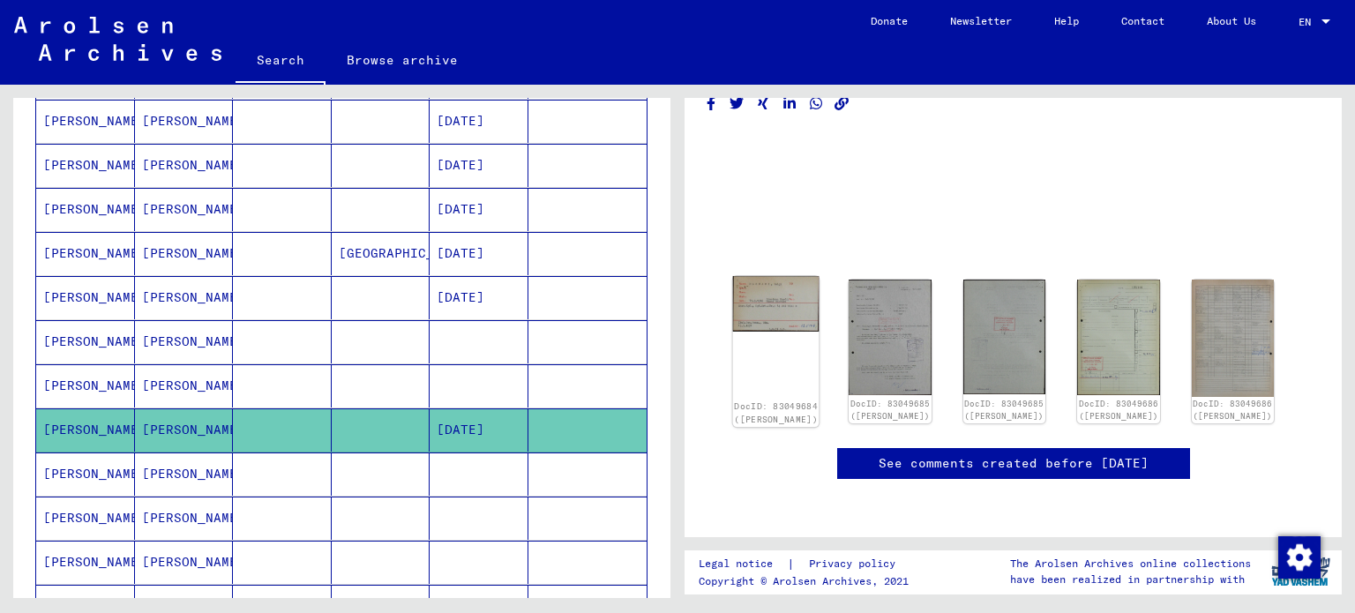
click at [771, 276] on img at bounding box center [776, 304] width 86 height 56
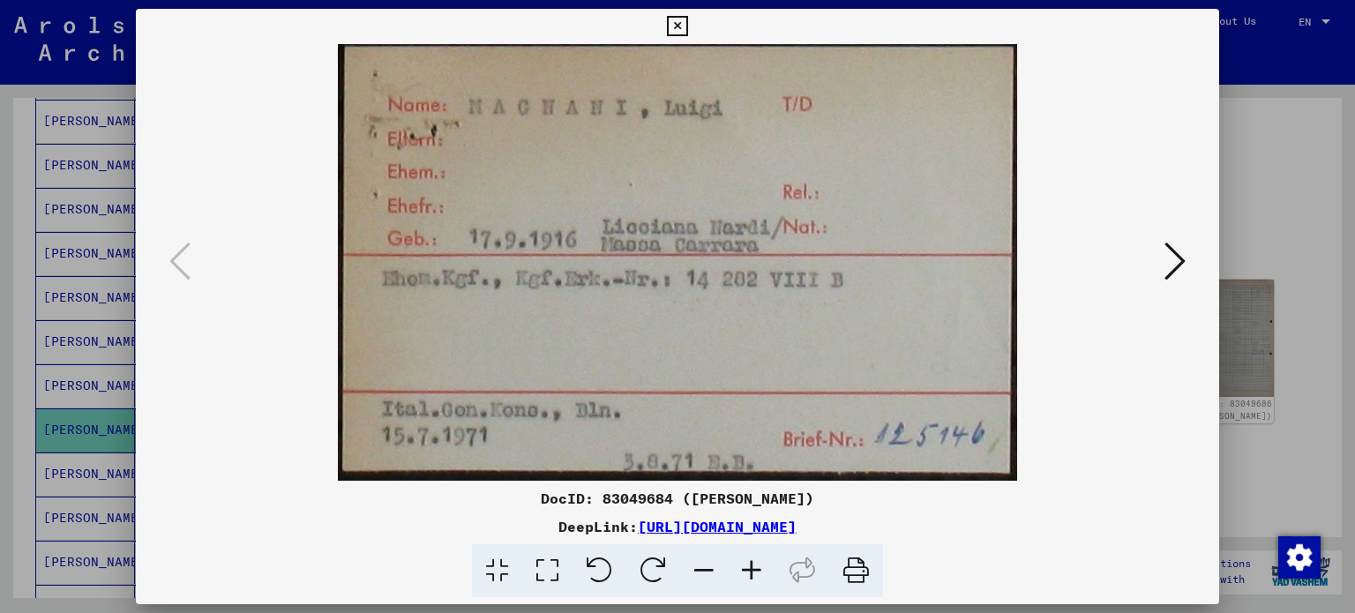
click at [755, 566] on icon at bounding box center [752, 571] width 48 height 54
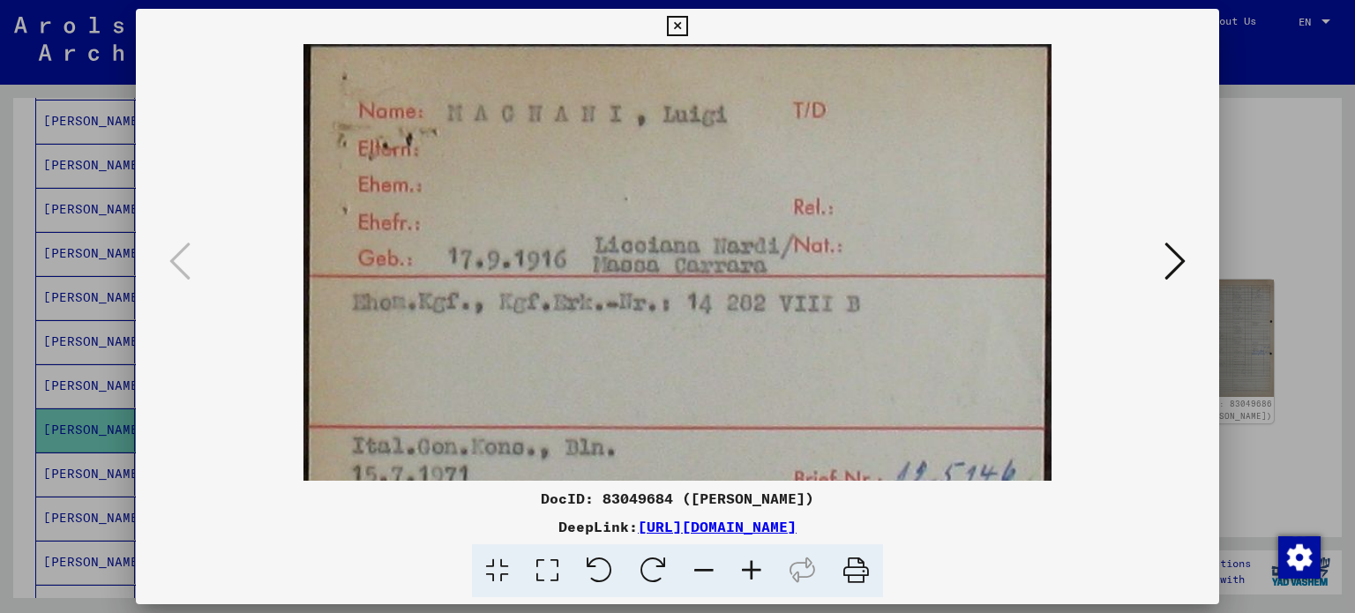
click at [755, 566] on icon at bounding box center [752, 571] width 48 height 54
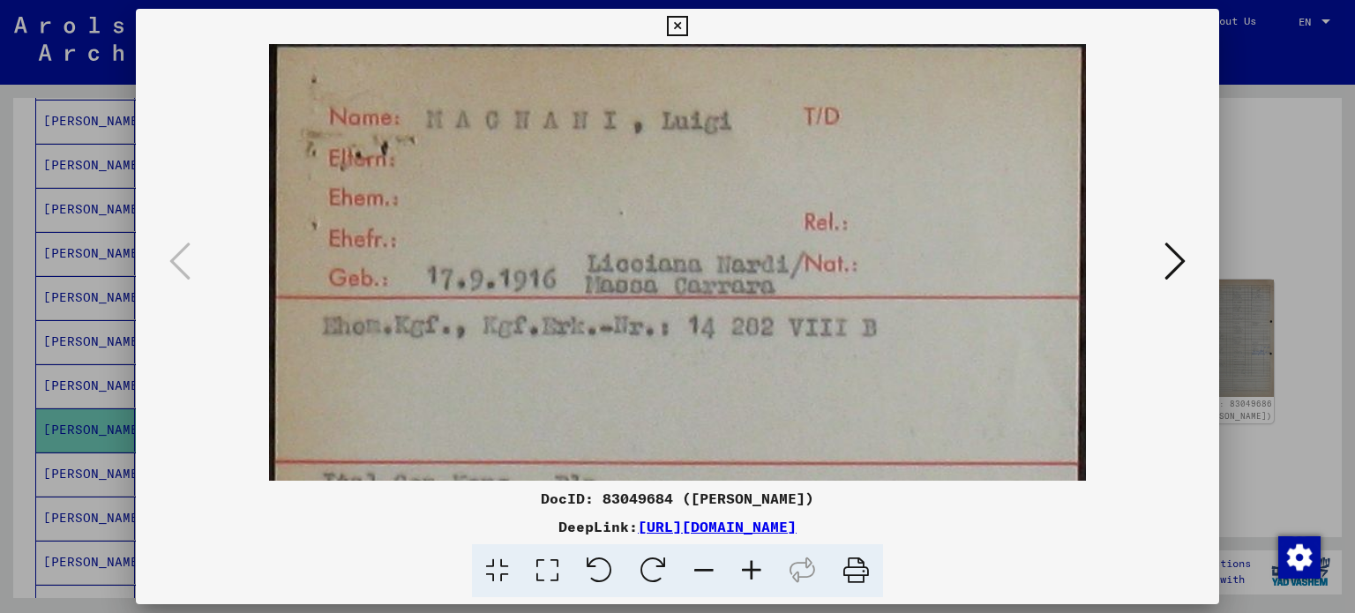
click at [755, 566] on icon at bounding box center [752, 571] width 48 height 54
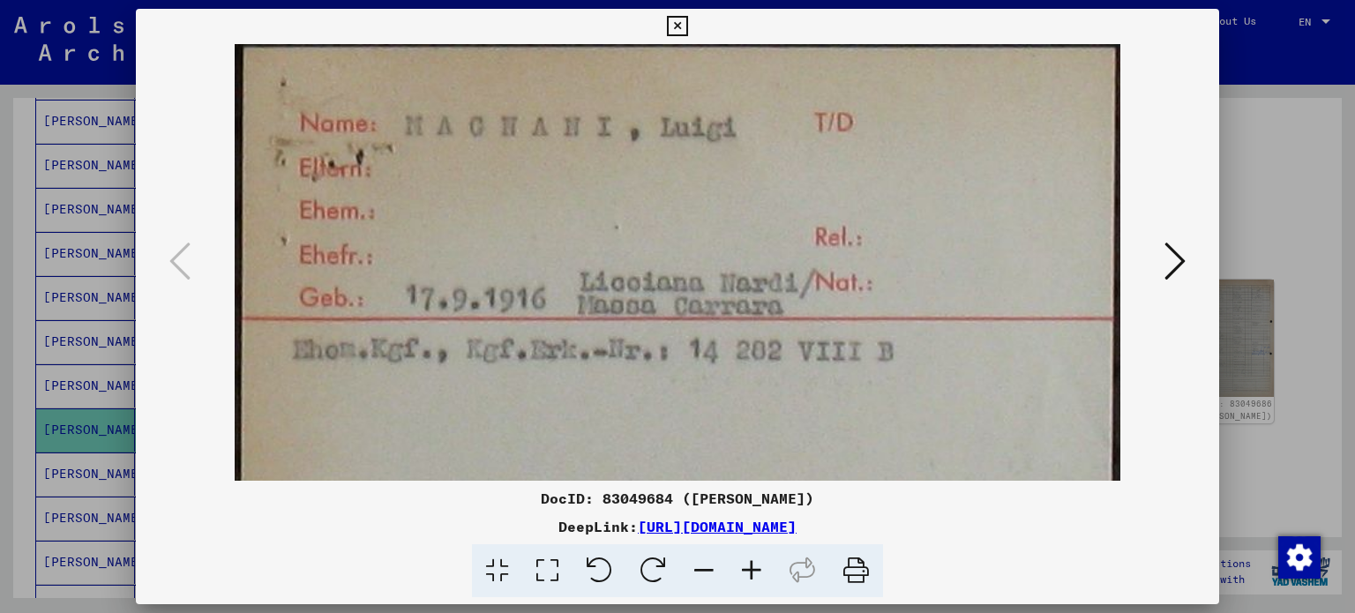
click at [755, 566] on icon at bounding box center [752, 571] width 48 height 54
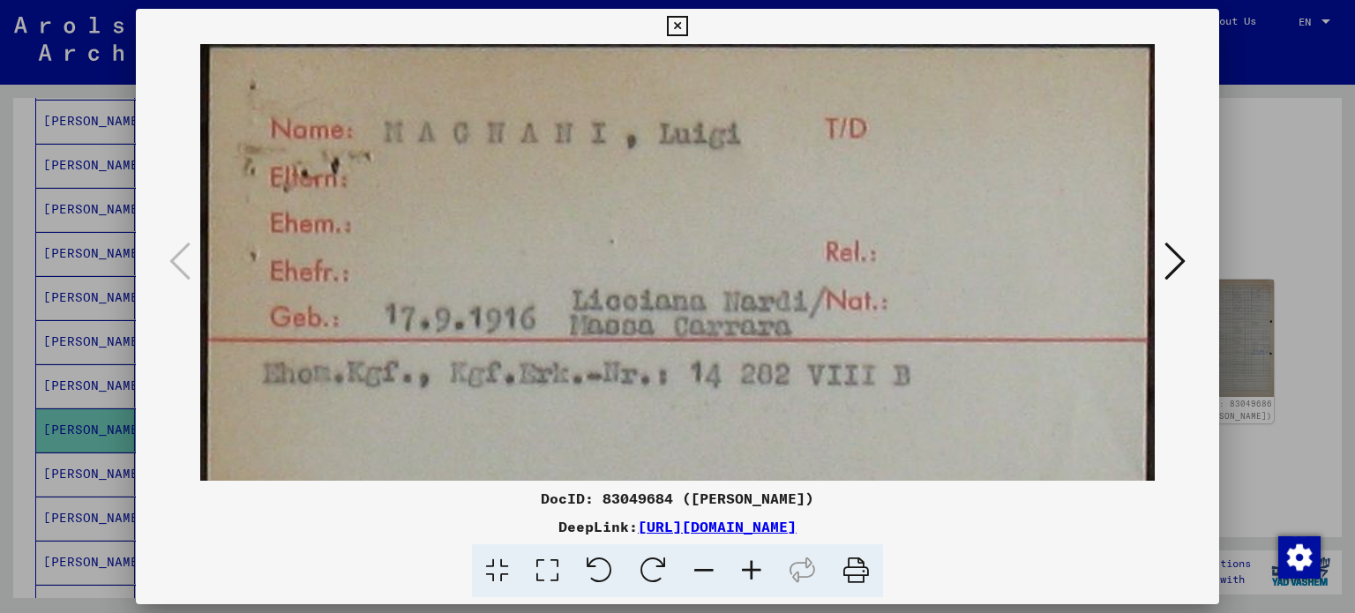
click at [755, 566] on icon at bounding box center [752, 571] width 48 height 54
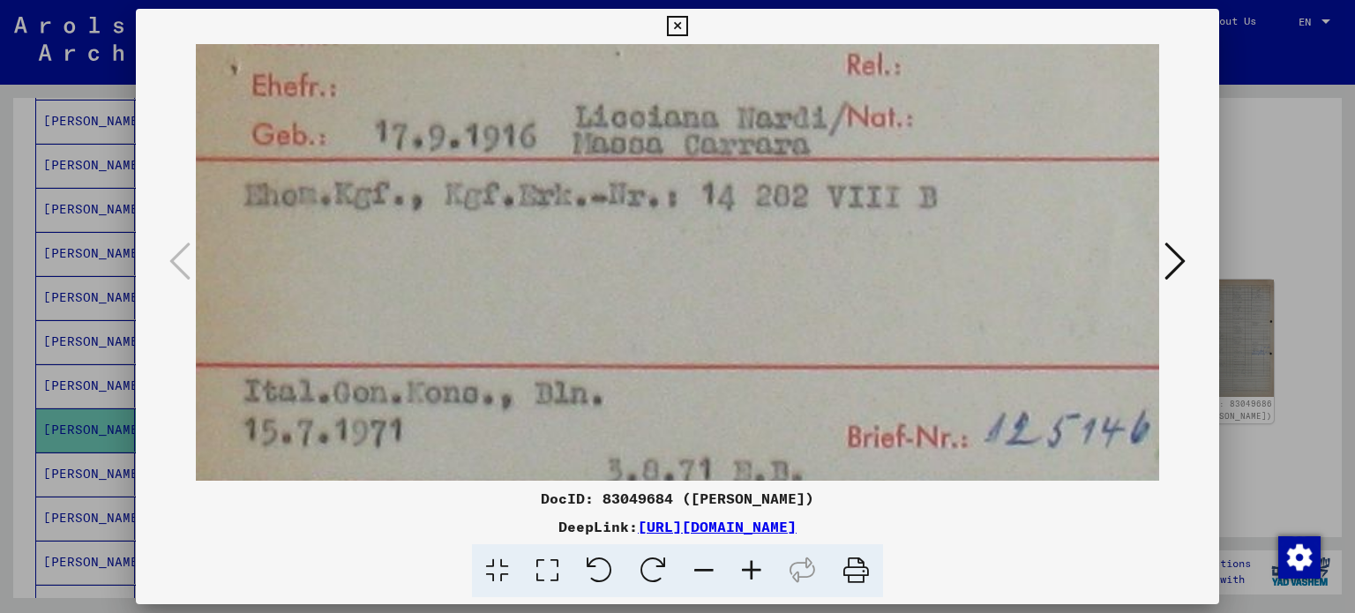
scroll to position [205, 19]
drag, startPoint x: 661, startPoint y: 358, endPoint x: 642, endPoint y: 154, distance: 204.7
click at [642, 154] on img at bounding box center [688, 167] width 1023 height 657
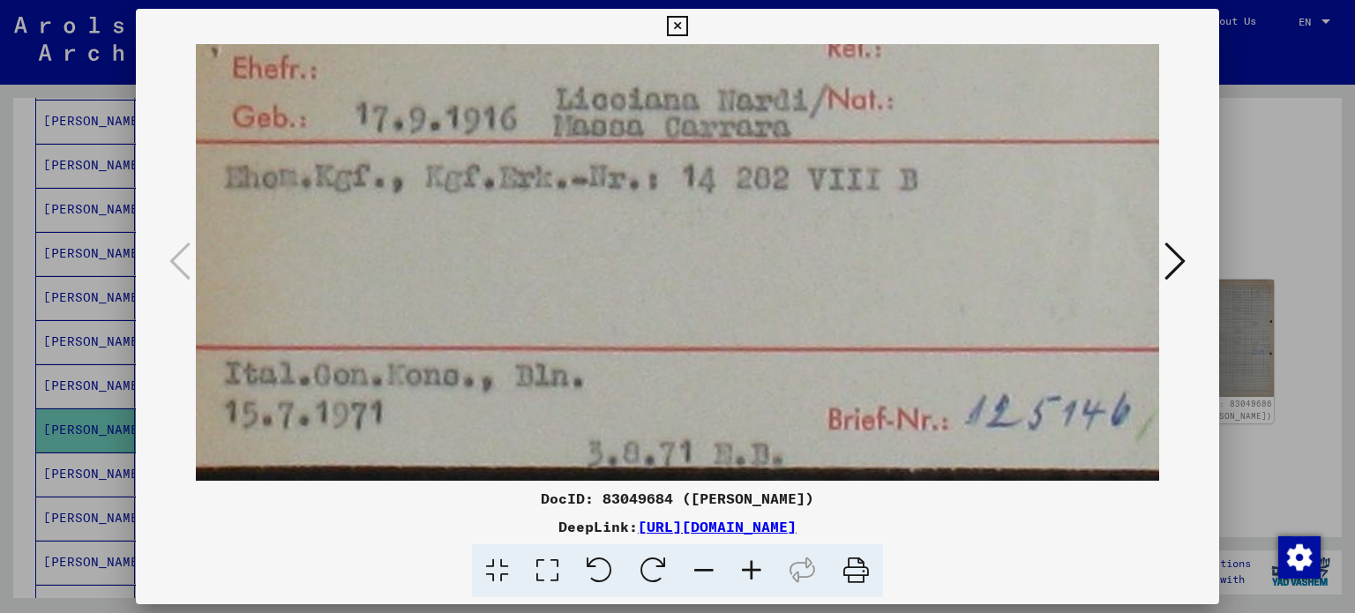
drag, startPoint x: 662, startPoint y: 303, endPoint x: 632, endPoint y: 130, distance: 175.5
click at [632, 130] on img at bounding box center [669, 152] width 1023 height 657
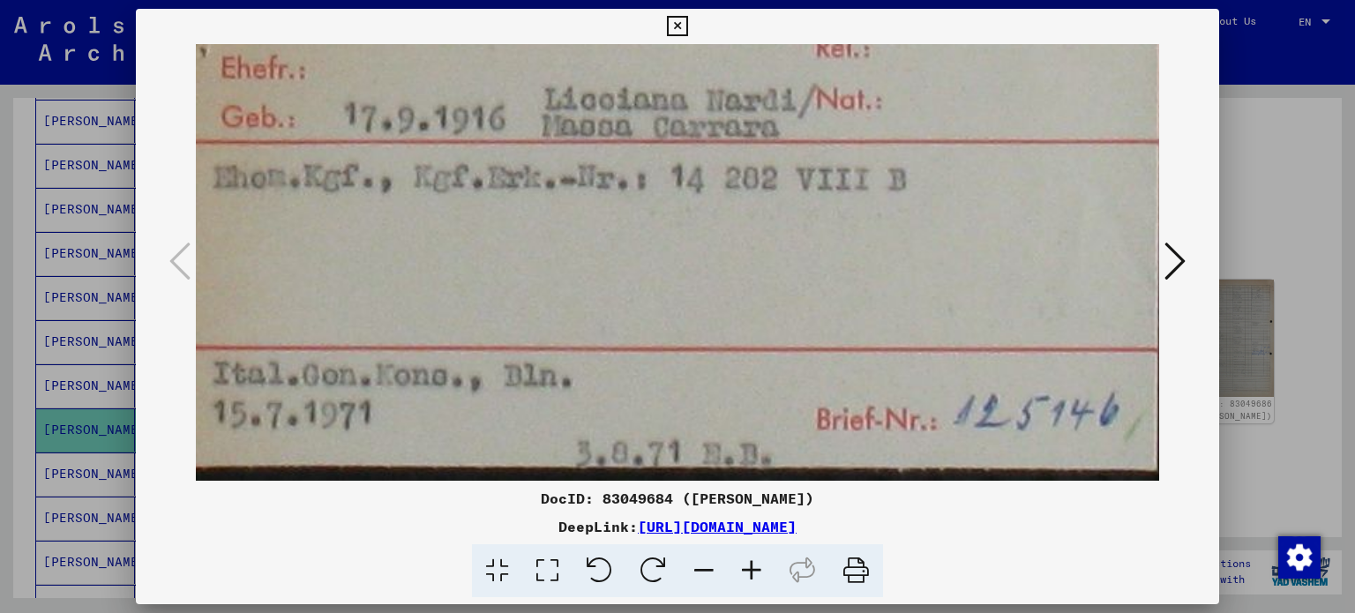
click at [681, 24] on icon at bounding box center [677, 26] width 20 height 21
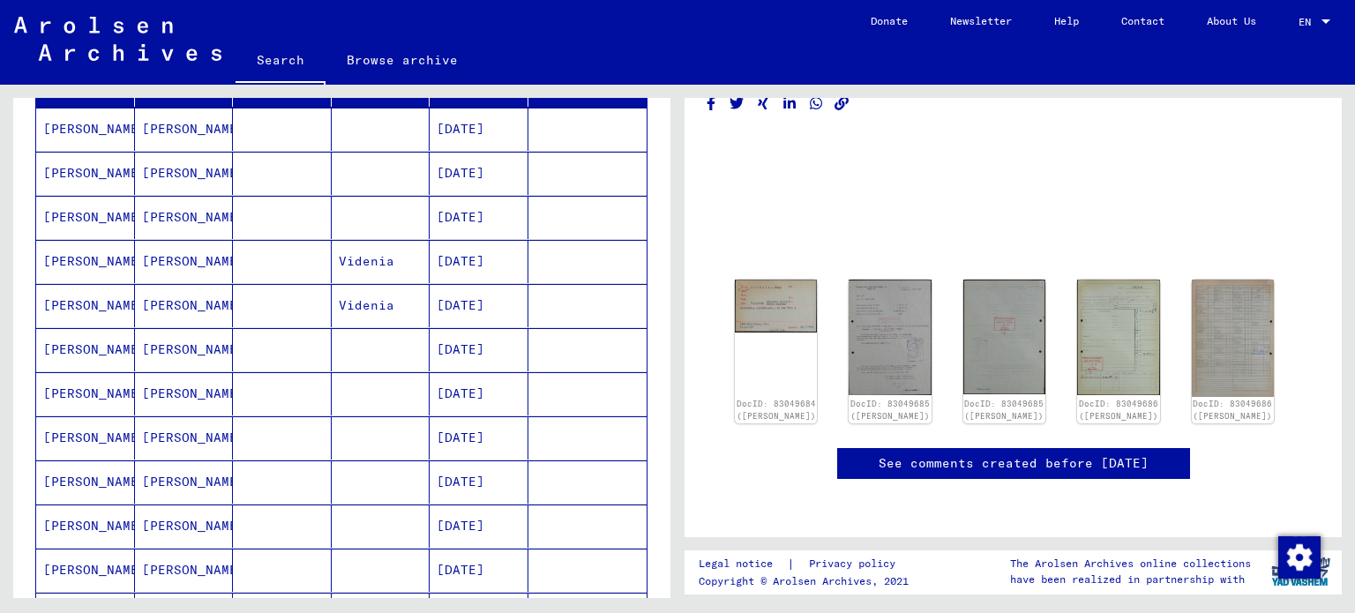
scroll to position [0, 0]
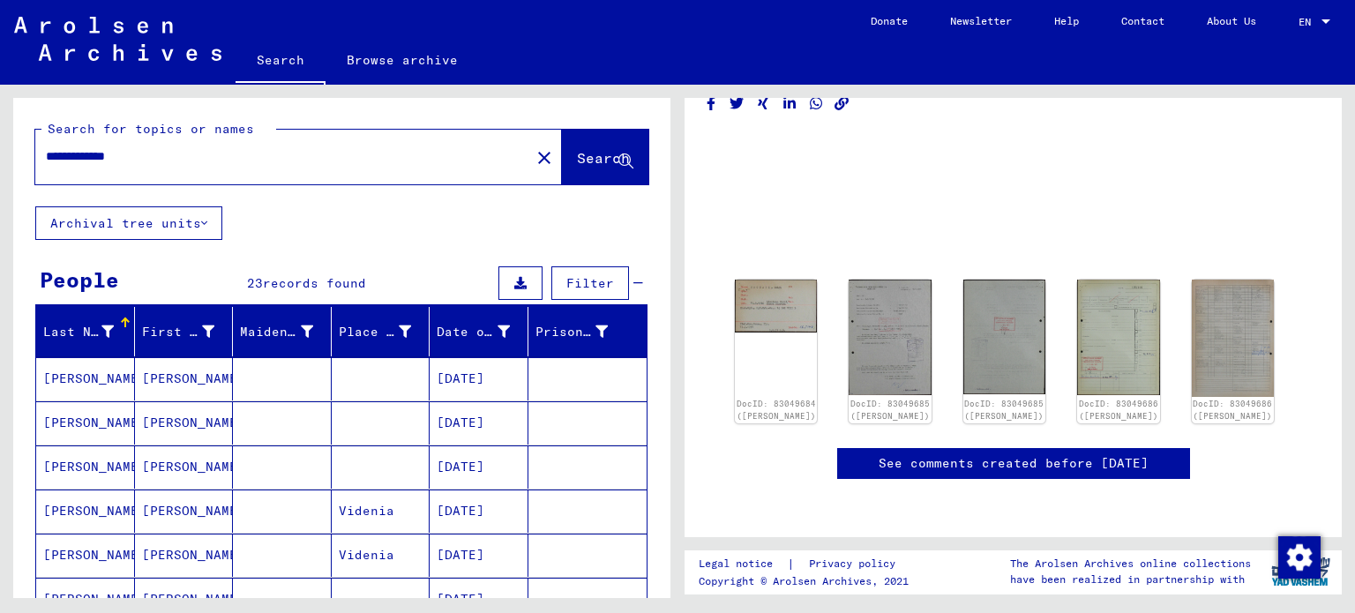
click at [420, 154] on input "**********" at bounding box center [283, 156] width 474 height 19
type input "*"
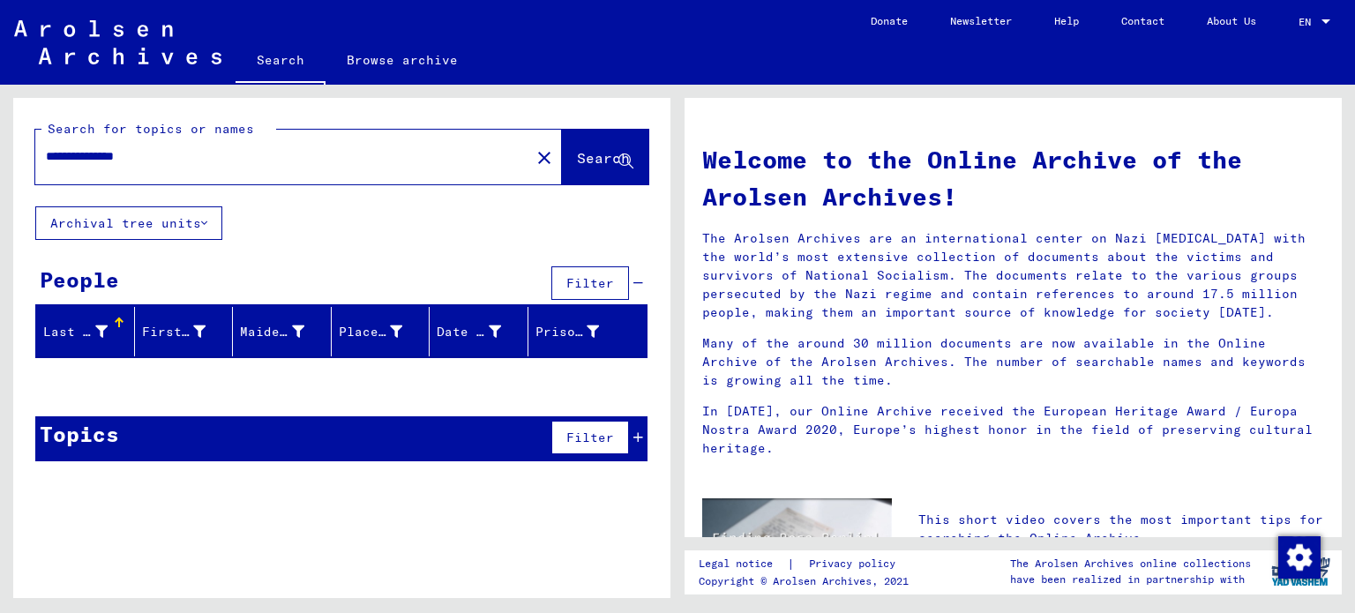
click at [420, 154] on input "**********" at bounding box center [277, 156] width 463 height 19
type input "*"
click at [597, 163] on span "Search" at bounding box center [603, 158] width 53 height 18
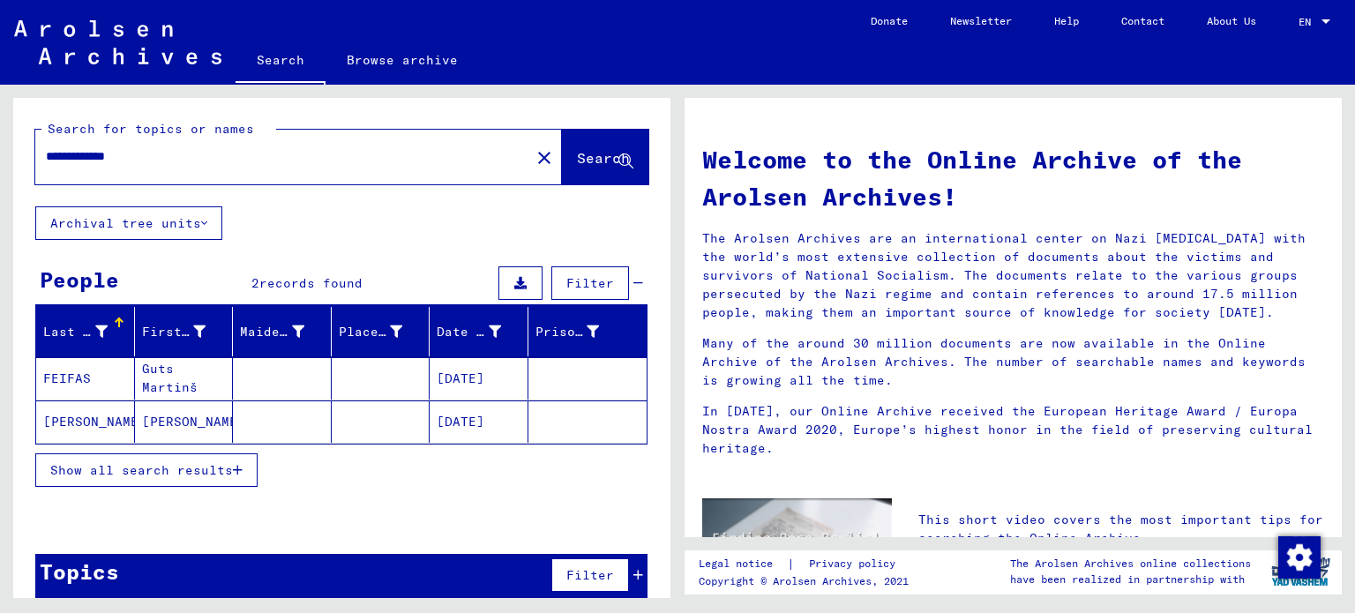
click at [241, 464] on icon "button" at bounding box center [238, 470] width 10 height 12
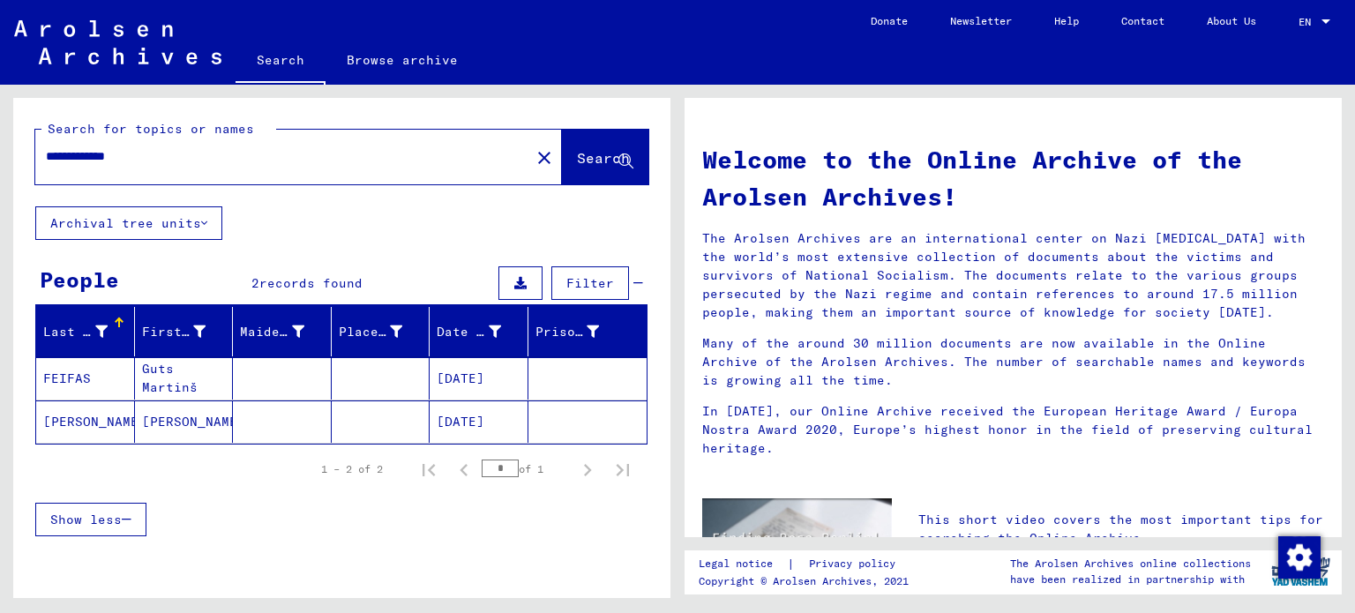
click at [142, 521] on button "Show less" at bounding box center [90, 520] width 111 height 34
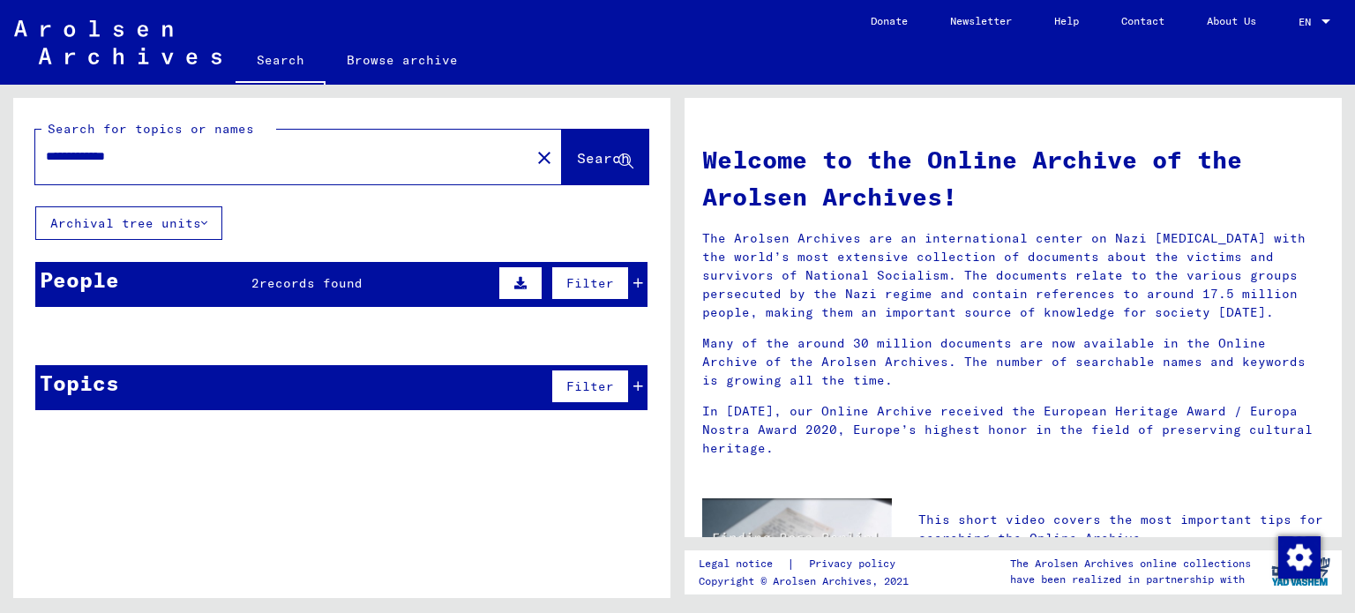
click at [154, 158] on input "**********" at bounding box center [277, 156] width 463 height 19
type input "*"
type input "**********"
click at [324, 158] on input "**********" at bounding box center [277, 156] width 463 height 19
click at [577, 161] on span "Search" at bounding box center [603, 158] width 53 height 18
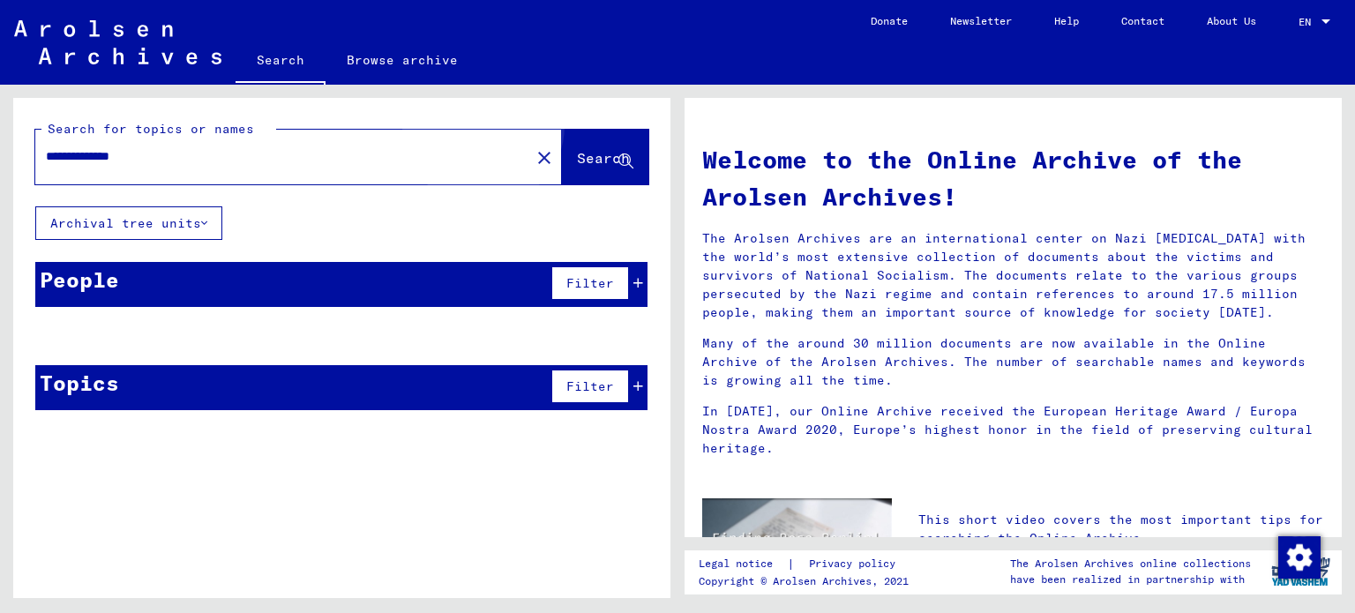
click at [562, 147] on button "Search" at bounding box center [605, 157] width 86 height 55
click at [622, 154] on icon at bounding box center [626, 161] width 15 height 15
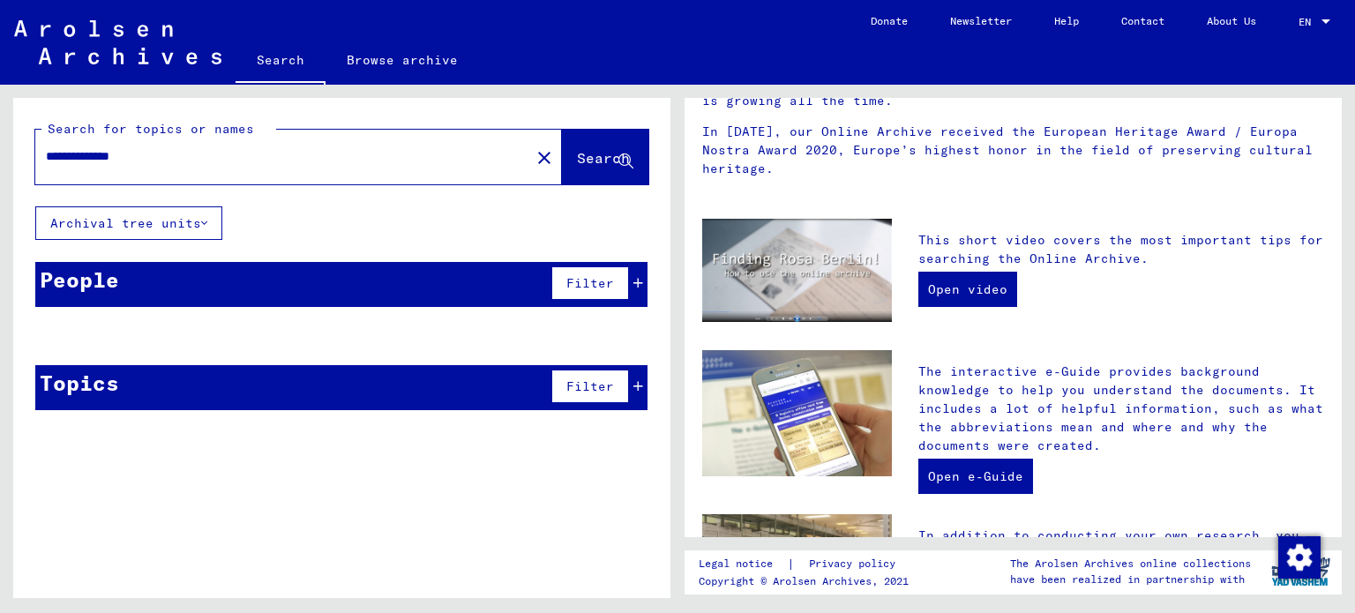
scroll to position [26, 0]
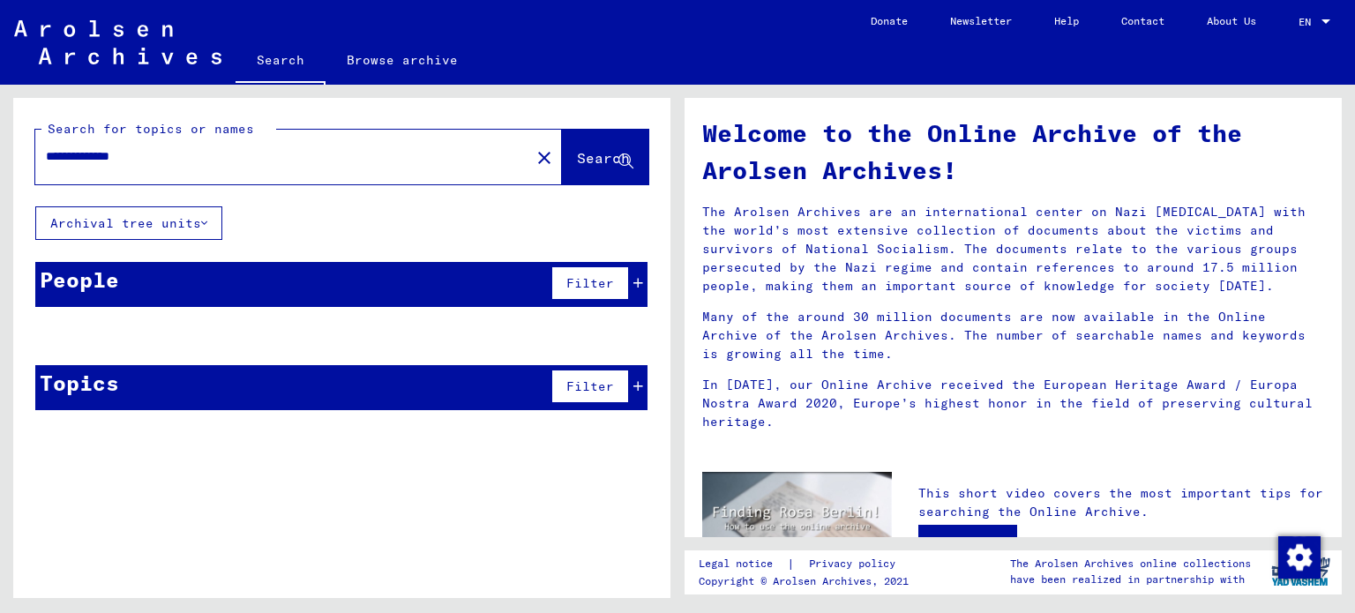
click at [458, 156] on input "**********" at bounding box center [277, 156] width 463 height 19
click at [586, 168] on span "Search" at bounding box center [605, 159] width 56 height 19
click at [534, 161] on mat-icon "close" at bounding box center [544, 157] width 21 height 21
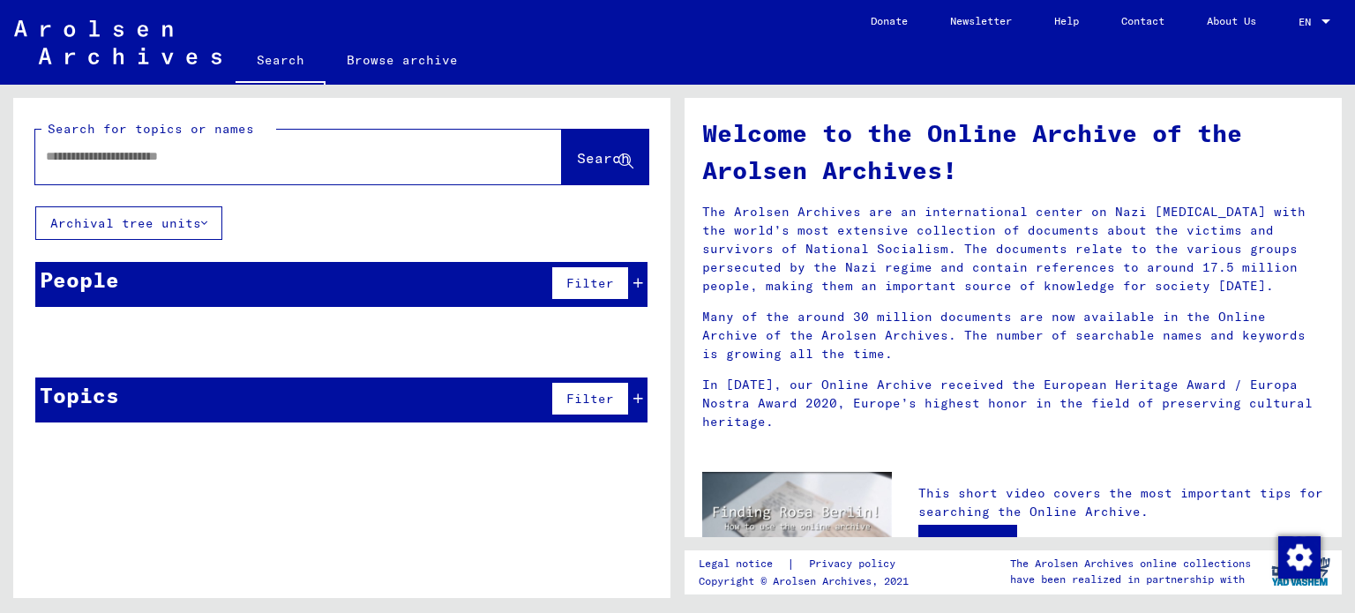
click at [495, 165] on div at bounding box center [298, 157] width 527 height 55
